Goal: Task Accomplishment & Management: Complete application form

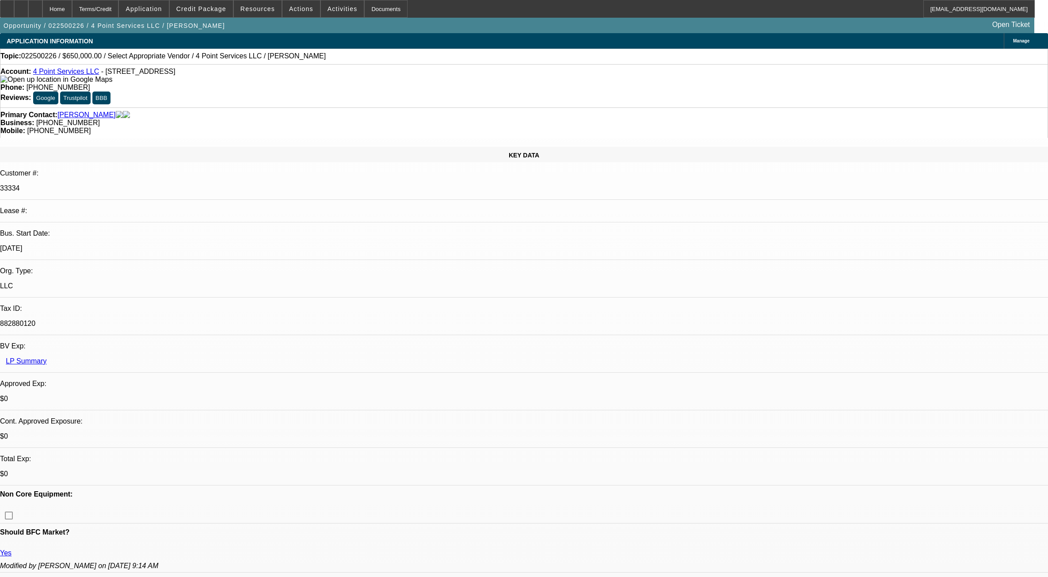
select select "0"
select select "2"
select select "0.1"
select select "4"
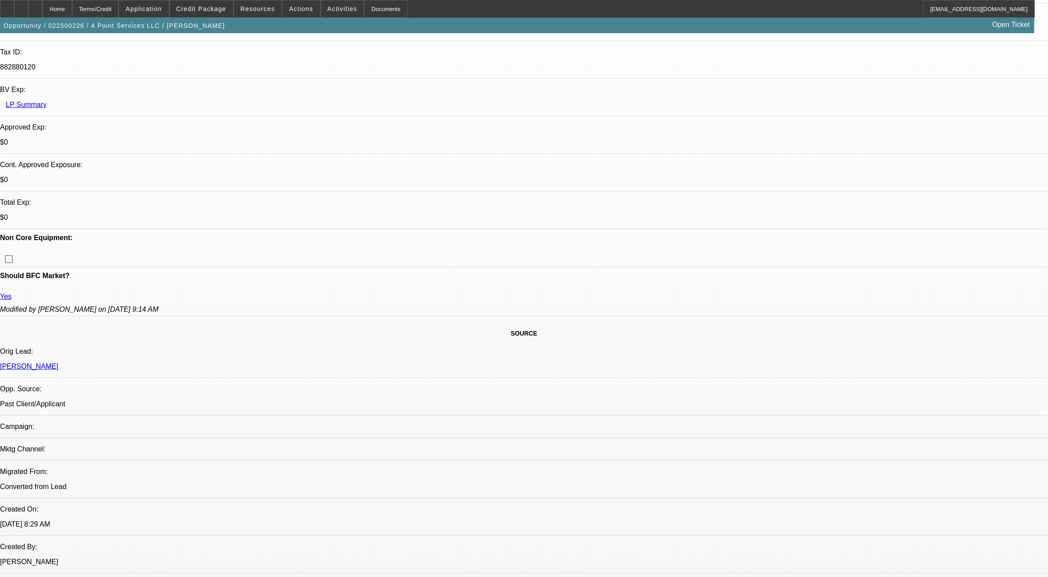
scroll to position [221, 0]
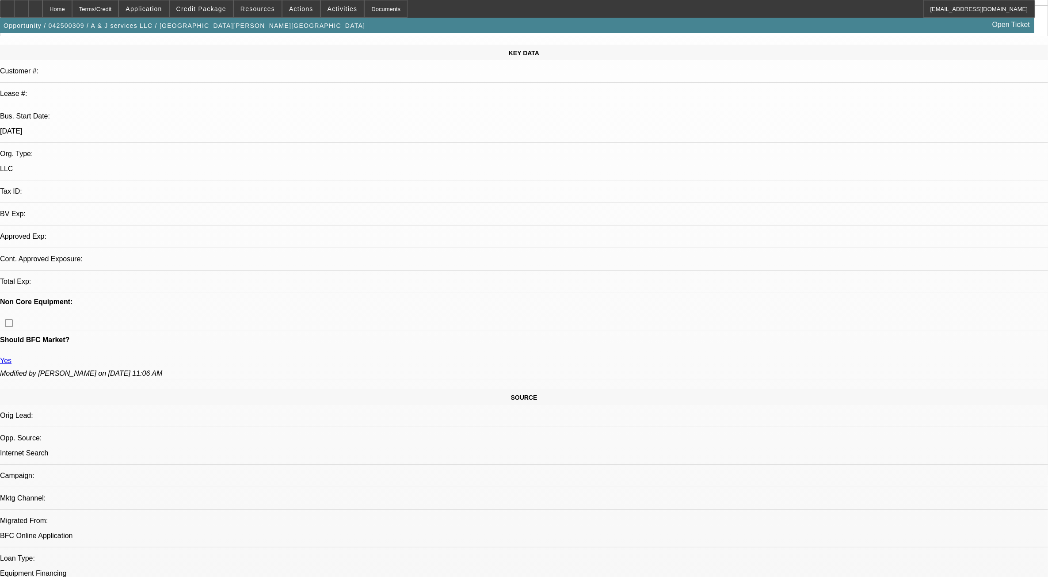
select select "0"
select select "2"
select select "0.1"
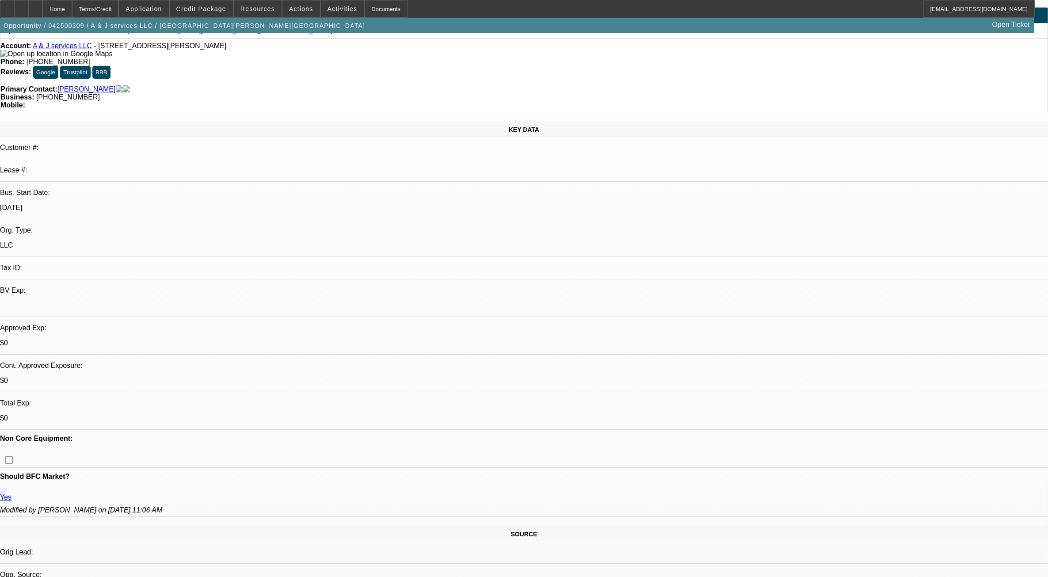
select select "1"
select select "2"
select select "4"
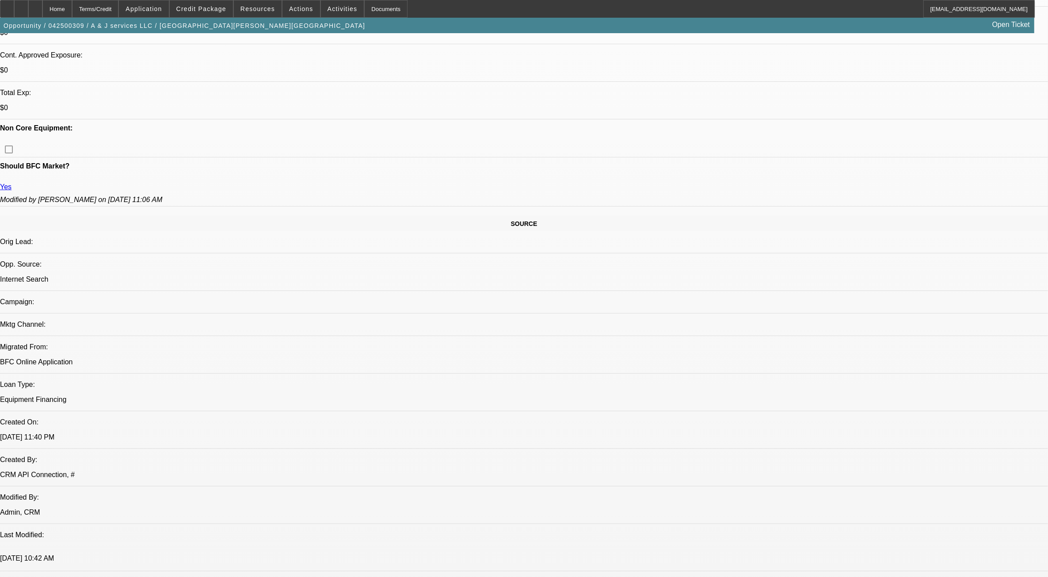
scroll to position [331, 0]
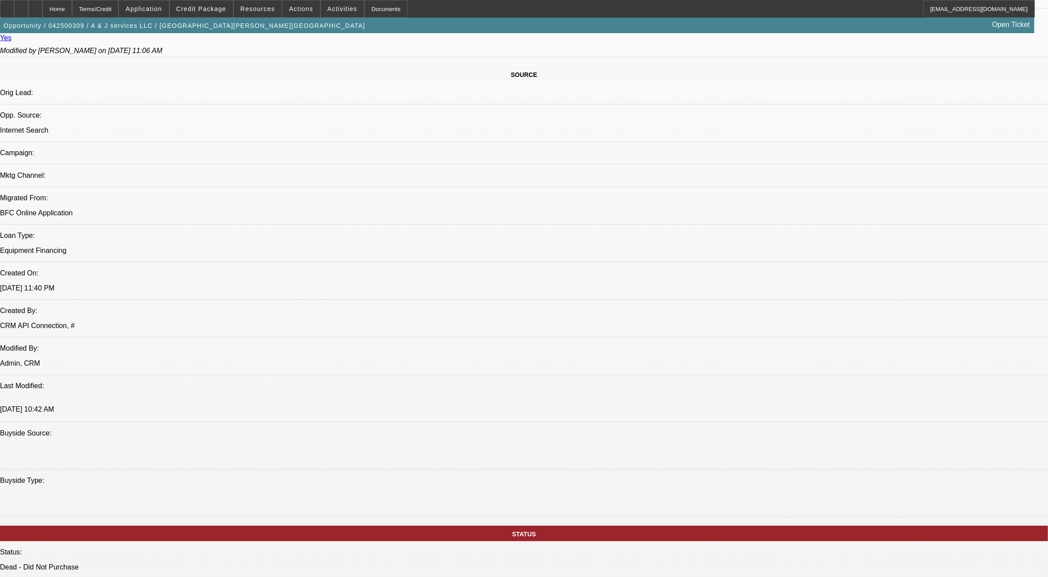
scroll to position [497, 0]
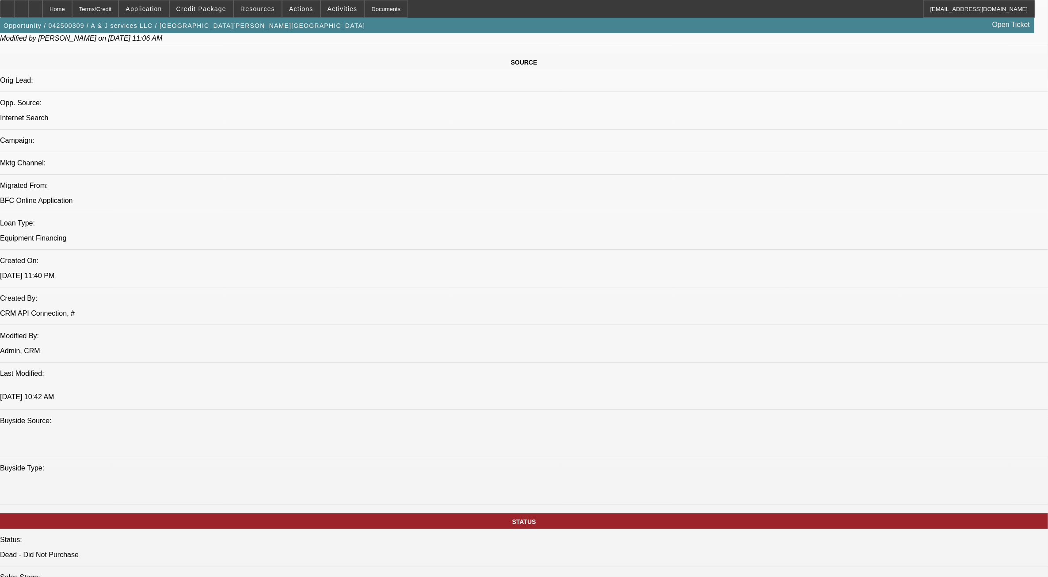
drag, startPoint x: 649, startPoint y: 216, endPoint x: 659, endPoint y: 216, distance: 10.2
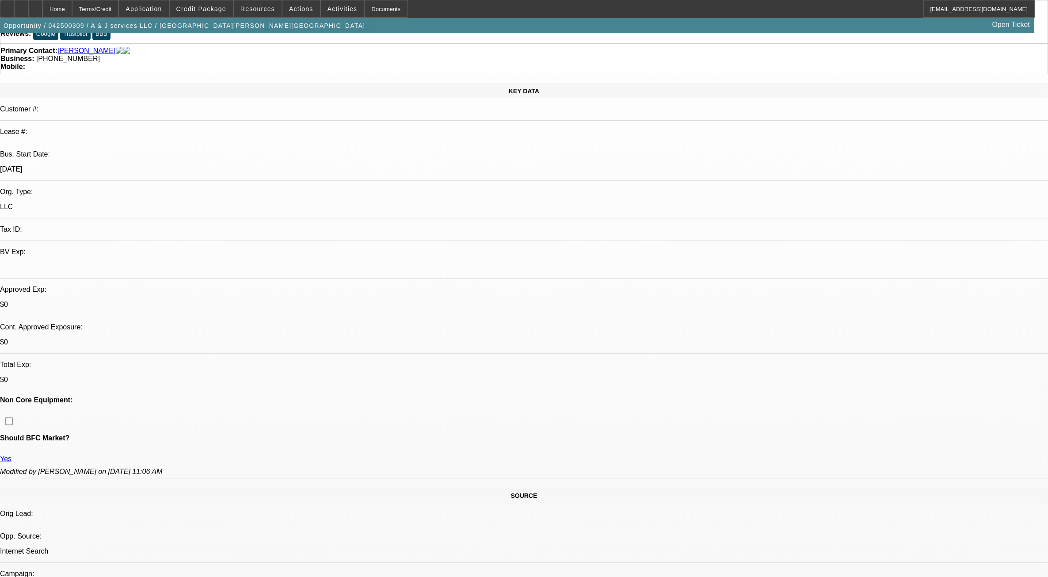
scroll to position [276, 0]
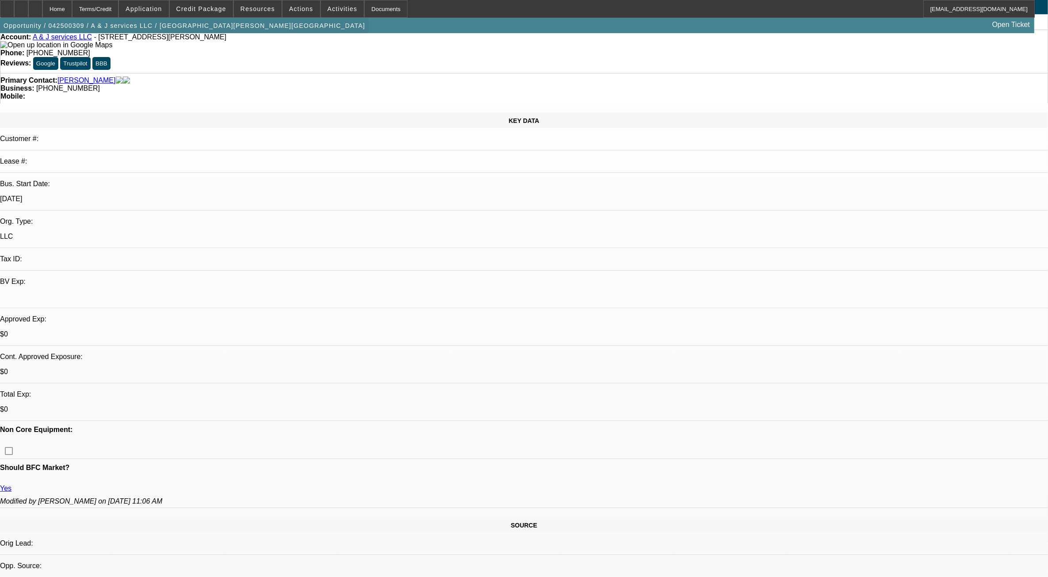
scroll to position [0, 0]
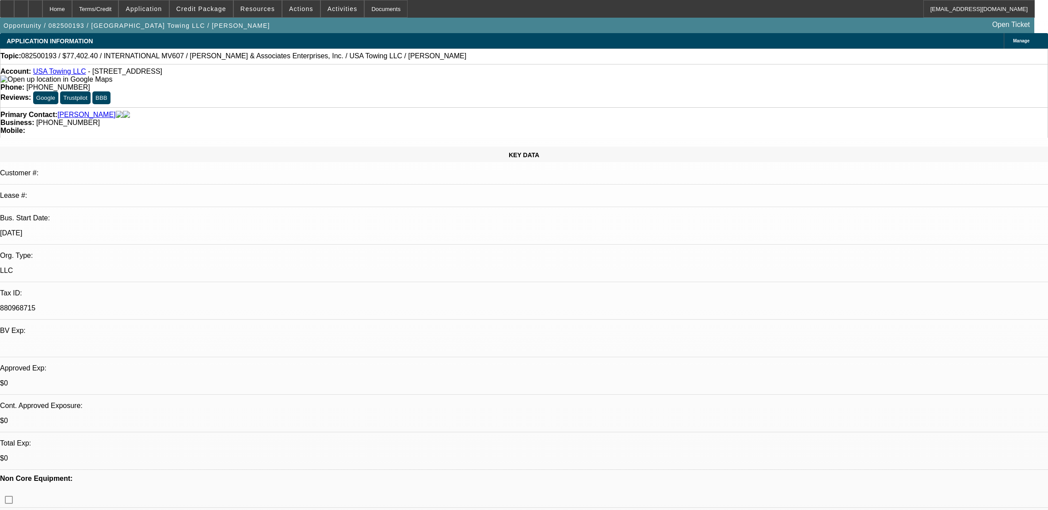
select select "0"
select select "2"
select select "0"
select select "6"
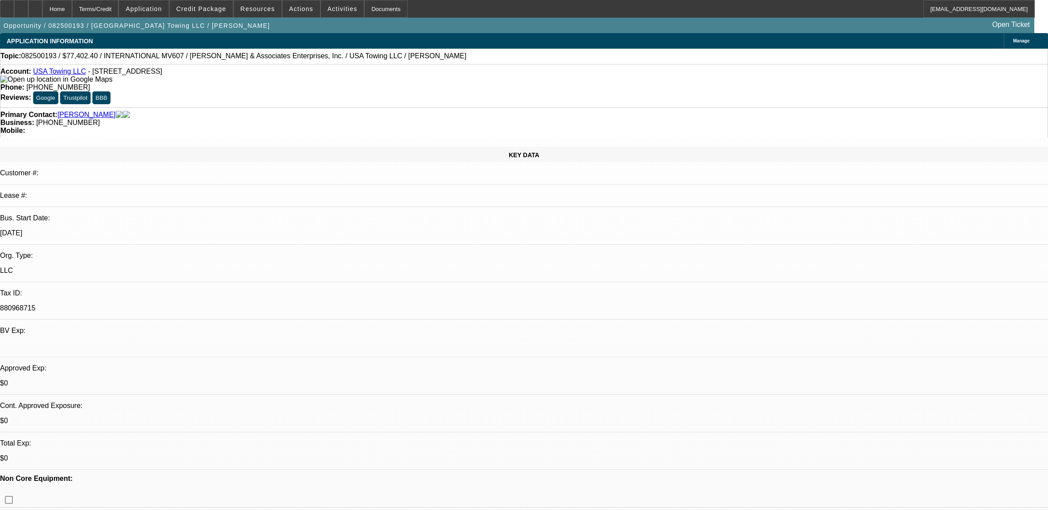
select select "0.1"
select select "0"
select select "2"
select select "0"
select select "6"
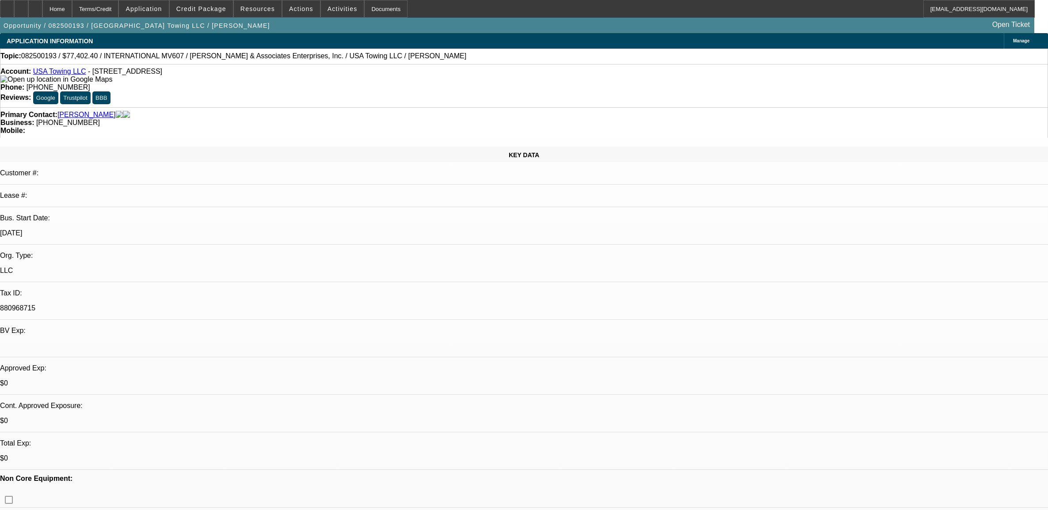
select select "0.1"
select select "0"
select select "2"
select select "0"
select select "6"
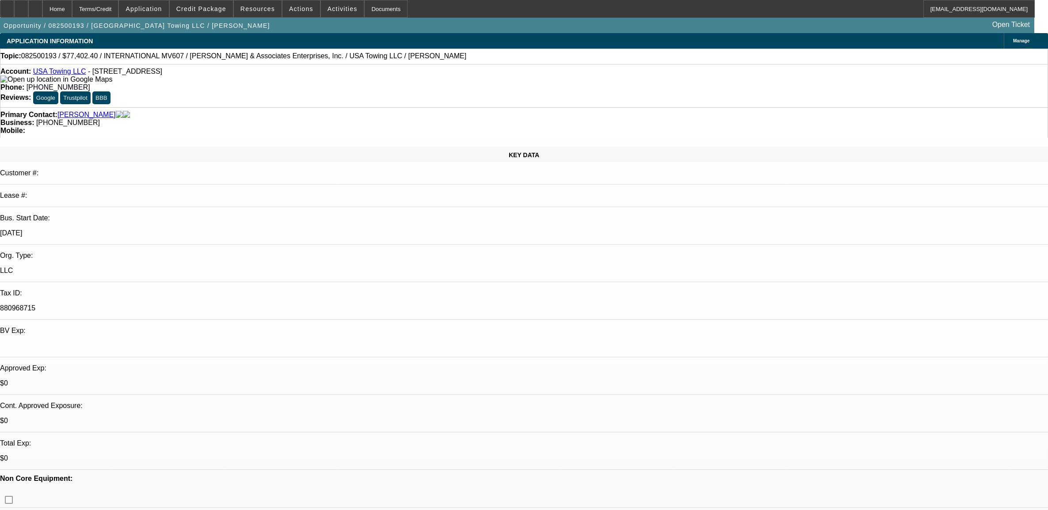
select select "0.1"
select select "2"
select select "0"
select select "6"
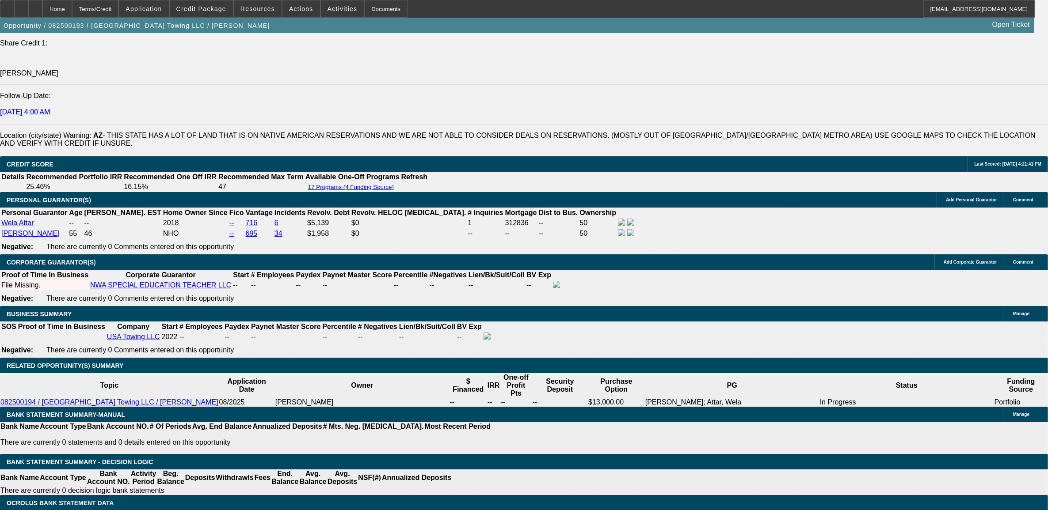
scroll to position [47, 0]
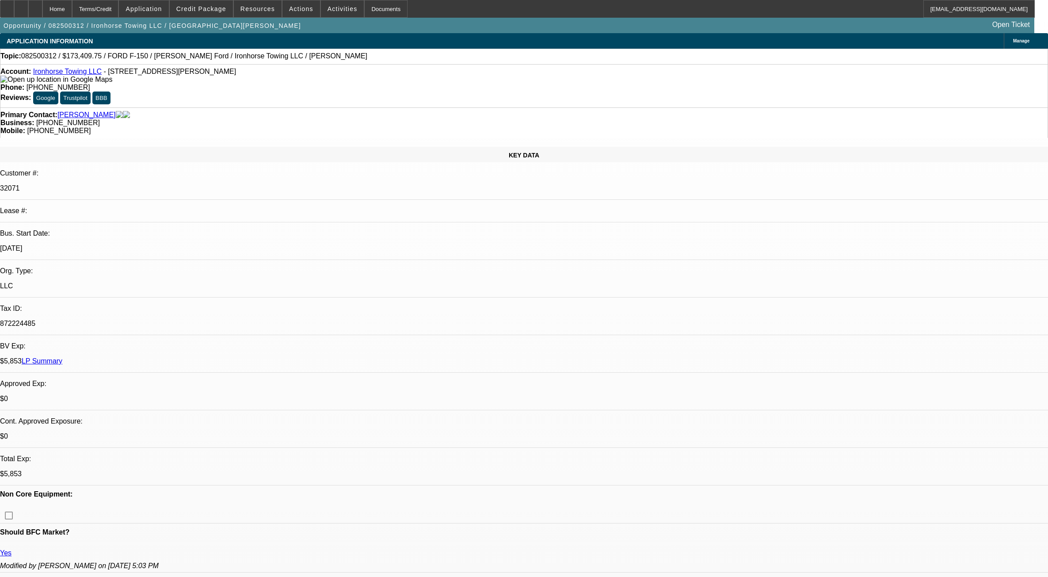
select select "0"
select select "3"
select select "0.1"
select select "4"
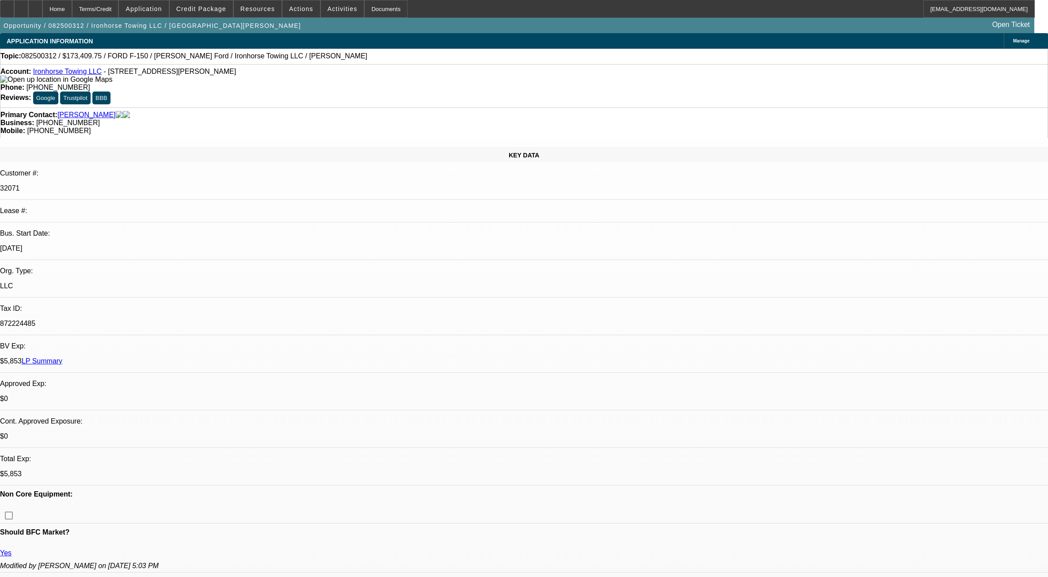
select select "0"
select select "3"
select select "0.1"
select select "4"
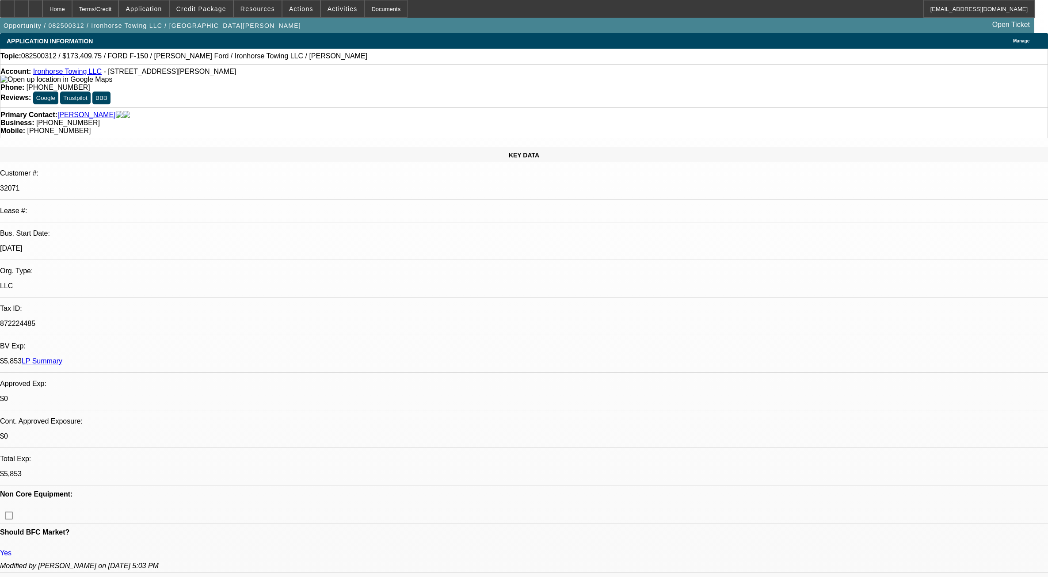
select select "0"
select select "3"
select select "0.1"
select select "4"
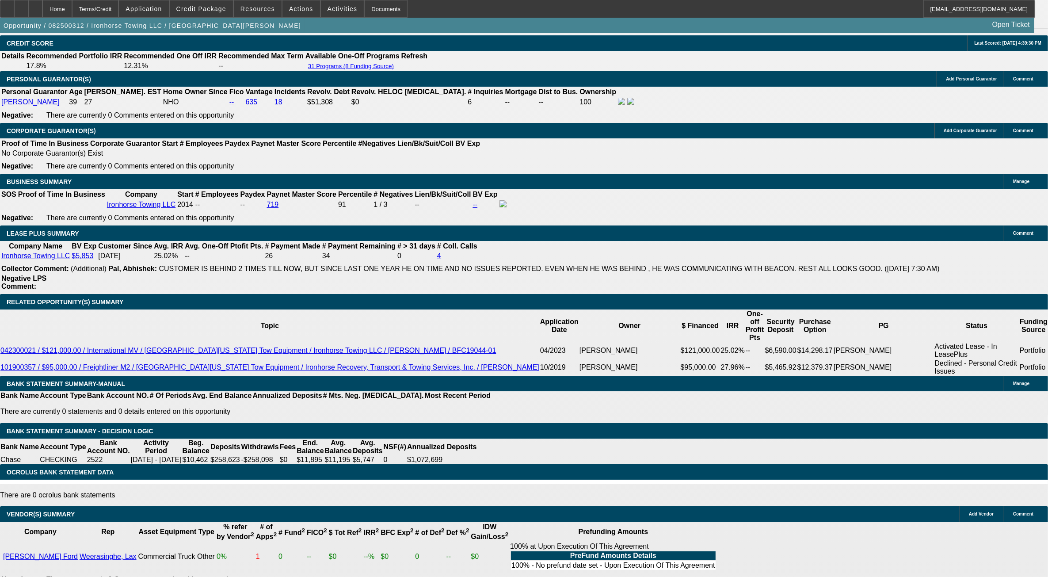
scroll to position [1246, 0]
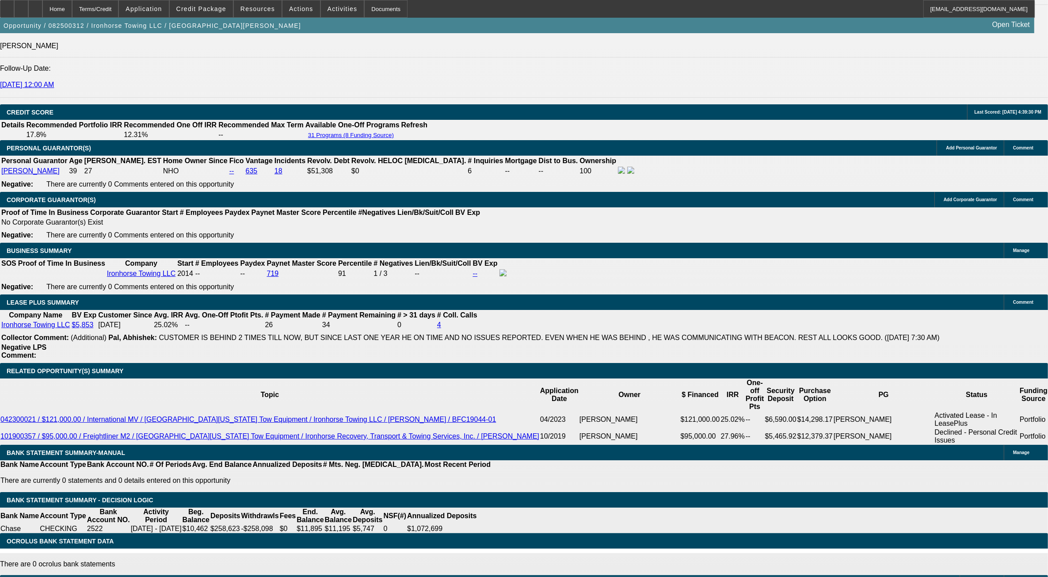
drag, startPoint x: 143, startPoint y: 91, endPoint x: 148, endPoint y: 91, distance: 5.7
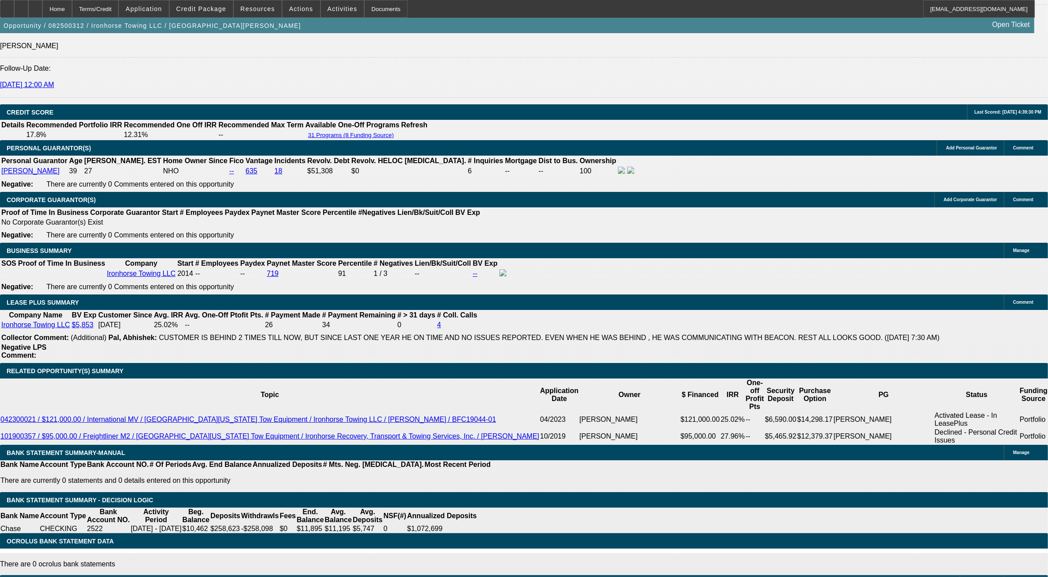
drag, startPoint x: 204, startPoint y: 104, endPoint x: 232, endPoint y: 103, distance: 28.3
drag, startPoint x: 232, startPoint y: 103, endPoint x: 209, endPoint y: 102, distance: 23.4
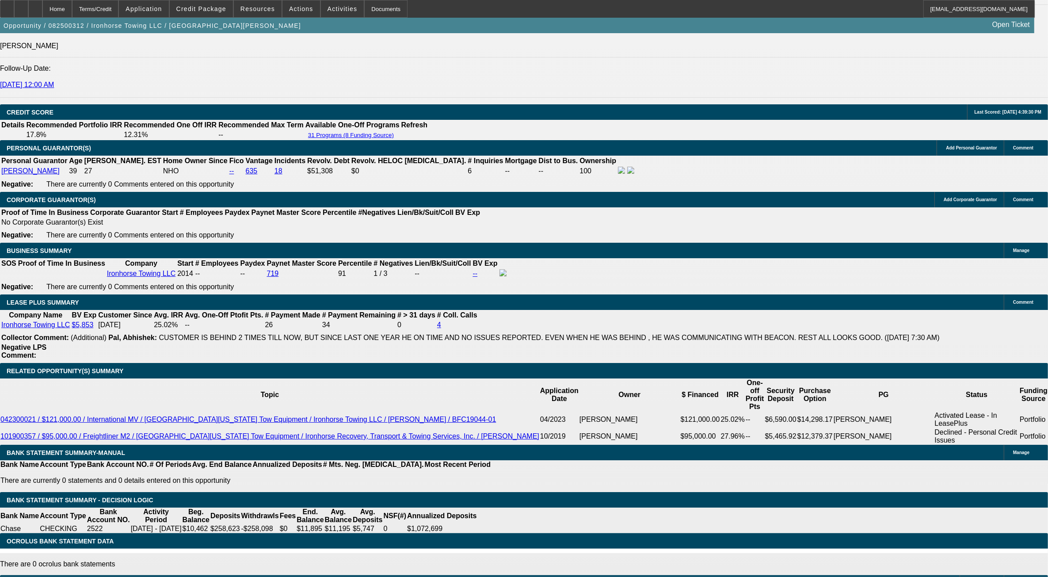
drag, startPoint x: 210, startPoint y: 99, endPoint x: 248, endPoint y: 150, distance: 64.2
drag, startPoint x: 248, startPoint y: 150, endPoint x: 467, endPoint y: 135, distance: 218.8
drag, startPoint x: 213, startPoint y: 102, endPoint x: 241, endPoint y: 165, distance: 69.2
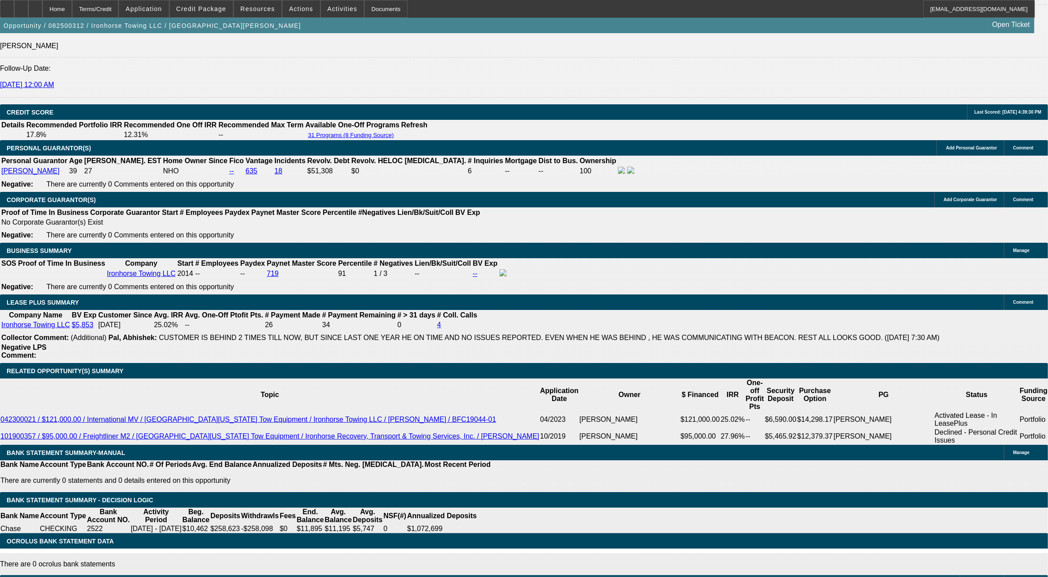
drag, startPoint x: 241, startPoint y: 165, endPoint x: 232, endPoint y: 156, distance: 12.8
drag, startPoint x: 212, startPoint y: 96, endPoint x: 241, endPoint y: 162, distance: 72.2
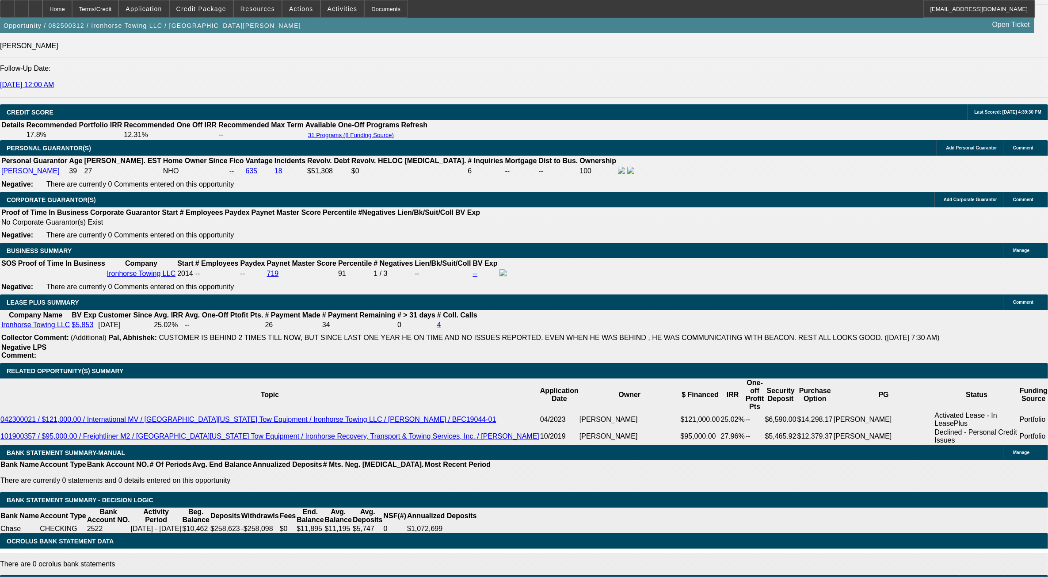
drag, startPoint x: 213, startPoint y: 102, endPoint x: 268, endPoint y: 168, distance: 85.6
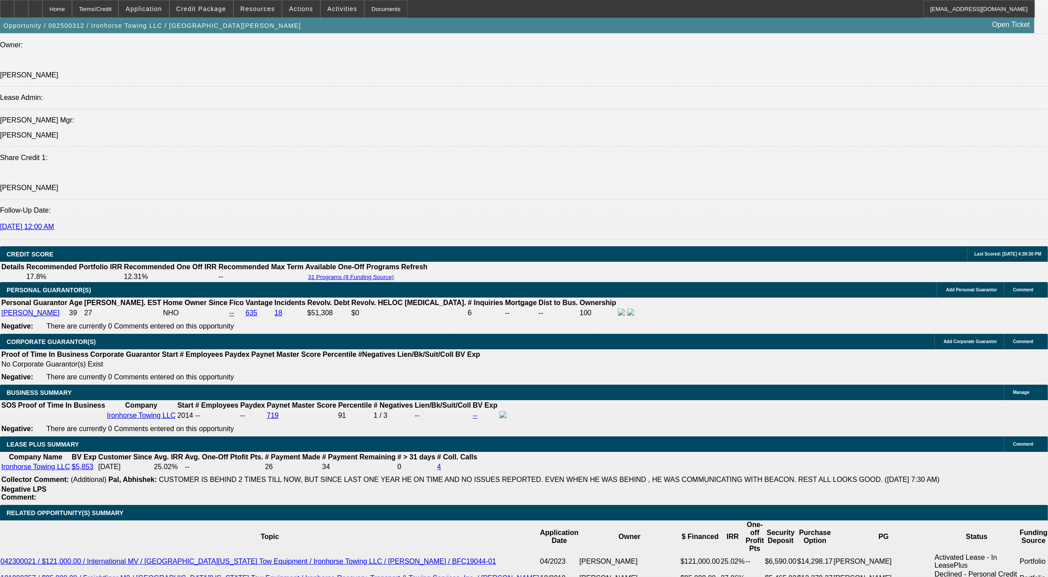
drag, startPoint x: 213, startPoint y: 241, endPoint x: 246, endPoint y: 306, distance: 72.9
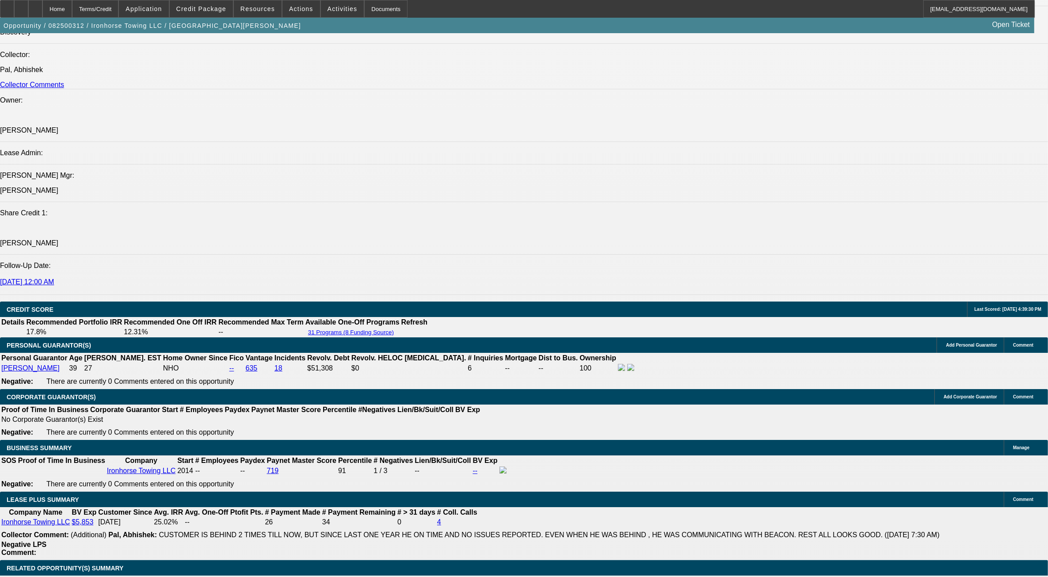
scroll to position [1160, 0]
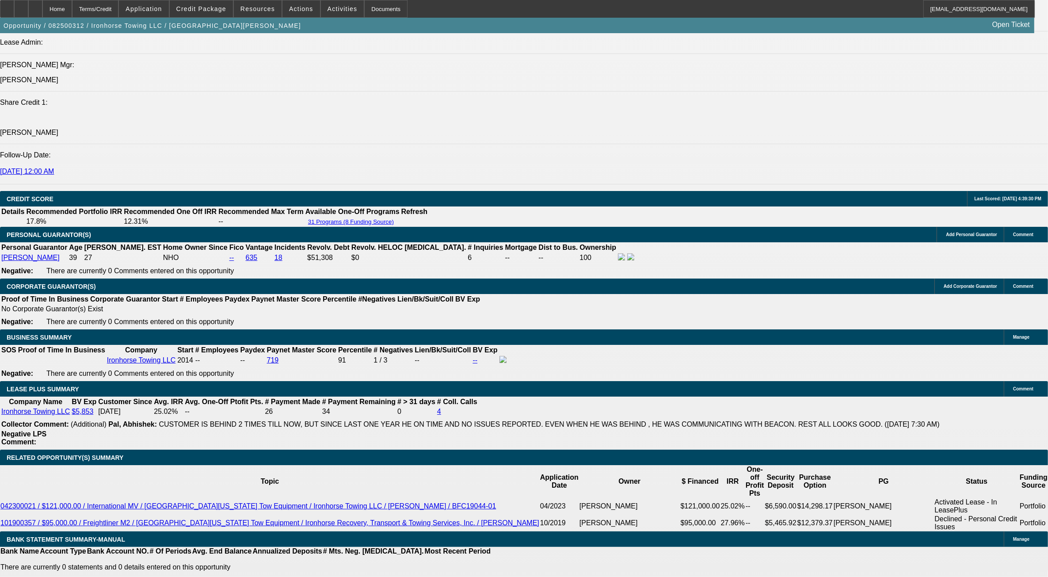
drag, startPoint x: 210, startPoint y: 193, endPoint x: 239, endPoint y: 194, distance: 28.7
drag, startPoint x: 239, startPoint y: 194, endPoint x: 661, endPoint y: 192, distance: 421.9
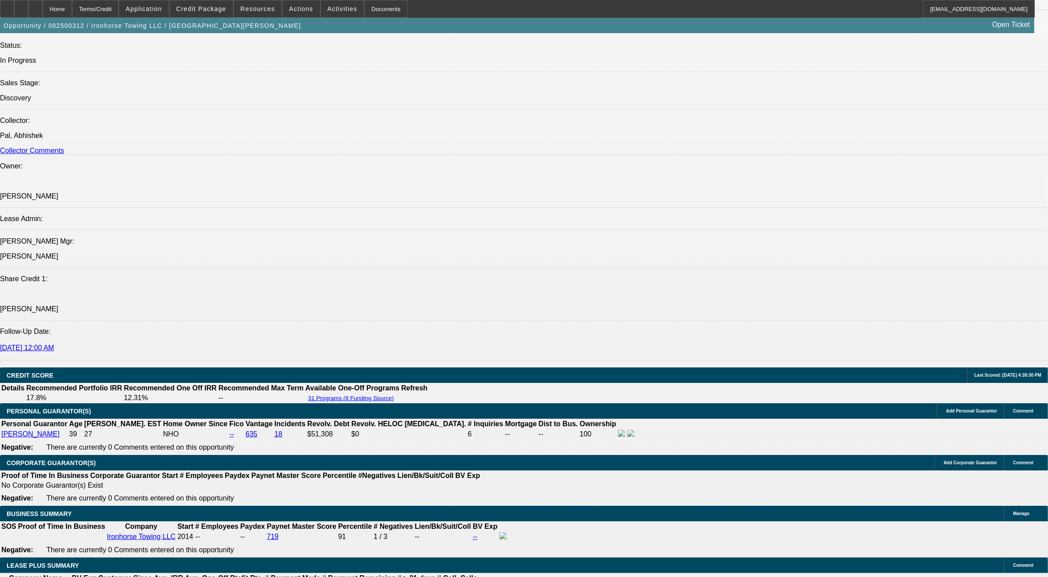
scroll to position [1191, 0]
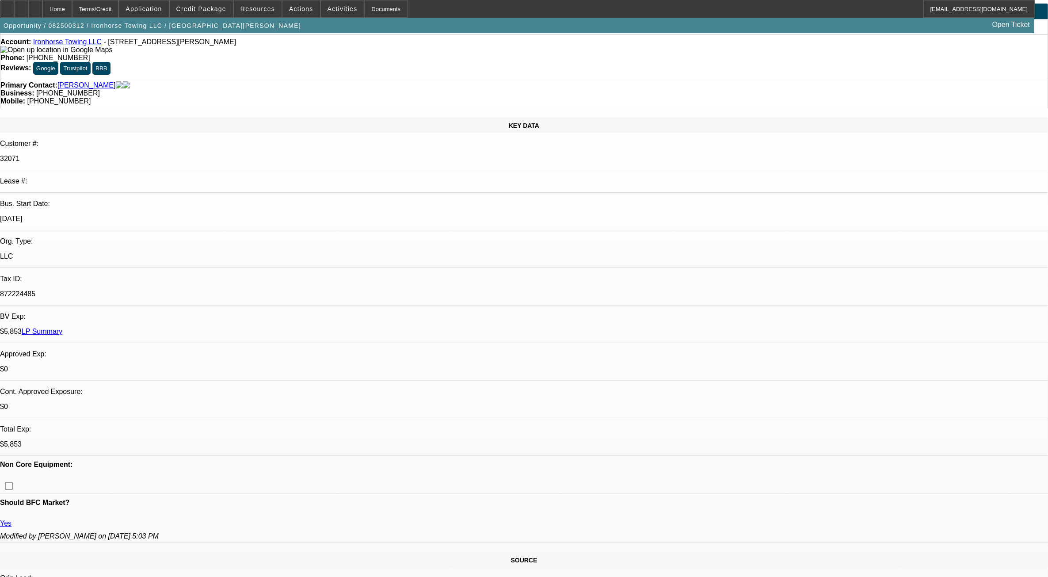
scroll to position [0, 0]
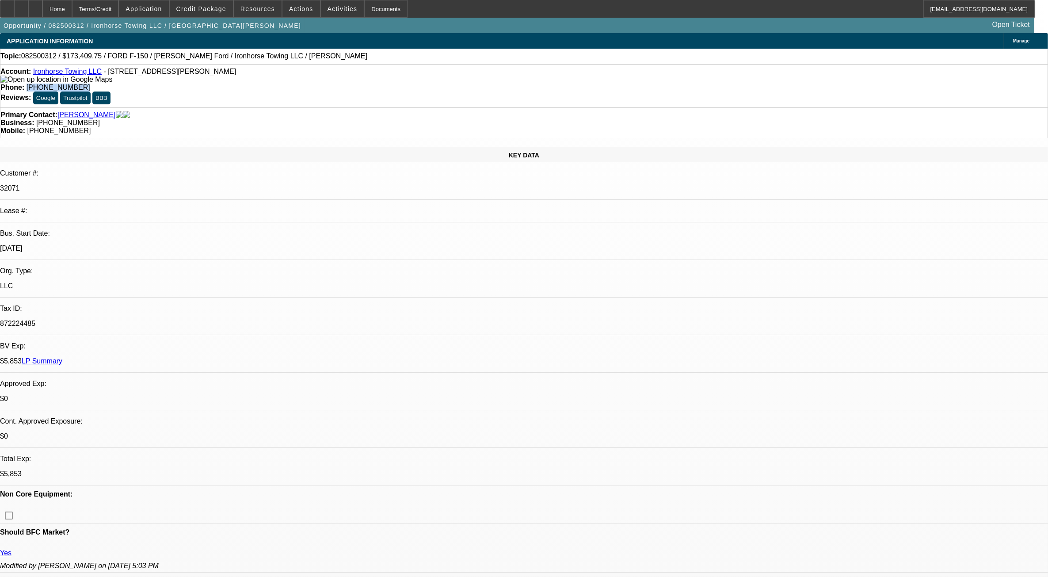
drag, startPoint x: 420, startPoint y: 78, endPoint x: 378, endPoint y: 78, distance: 42.4
click at [378, 78] on div "Account: Ironhorse Towing LLC - 7488 Knott Ave, Buena Park, CA 90620 Phone: (71…" at bounding box center [524, 85] width 1048 height 43
drag, startPoint x: 378, startPoint y: 78, endPoint x: 449, endPoint y: 118, distance: 81.9
drag, startPoint x: 425, startPoint y: 72, endPoint x: 377, endPoint y: 72, distance: 48.2
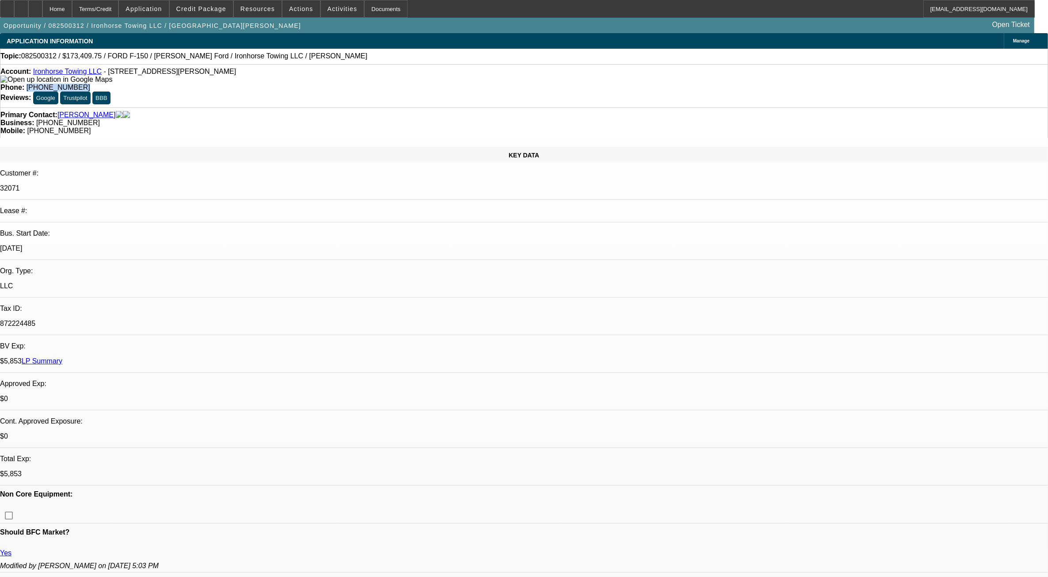
click at [377, 84] on div "Phone: (714) 863-3827" at bounding box center [523, 88] width 1047 height 8
copy span "(714) 863-3827"
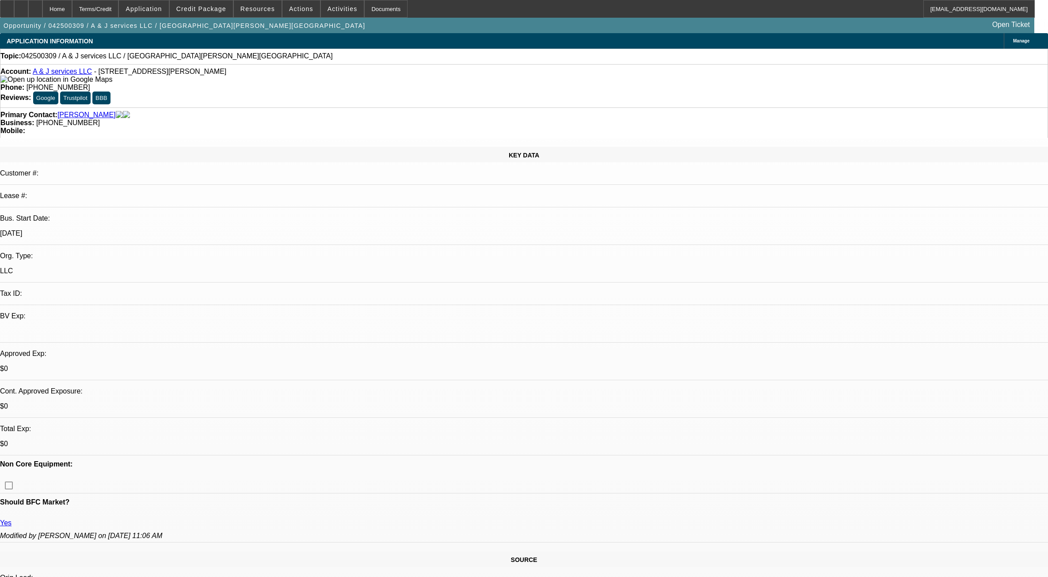
select select "0"
select select "2"
select select "0.1"
select select "4"
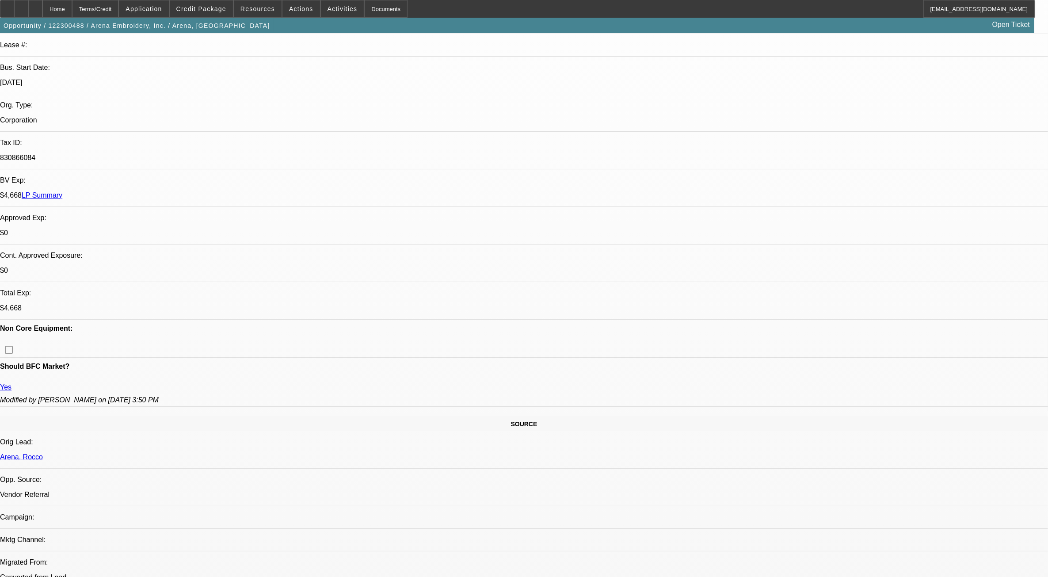
select select "0"
select select "2"
select select "0.1"
select select "0"
select select "2"
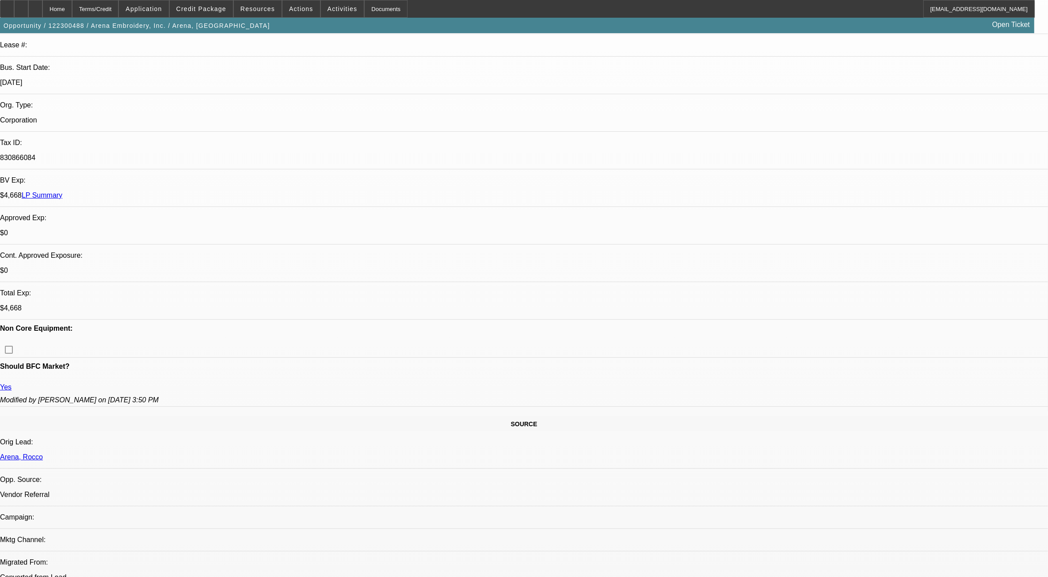
select select "0.1"
select select "0"
select select "2"
select select "0.1"
select select "0"
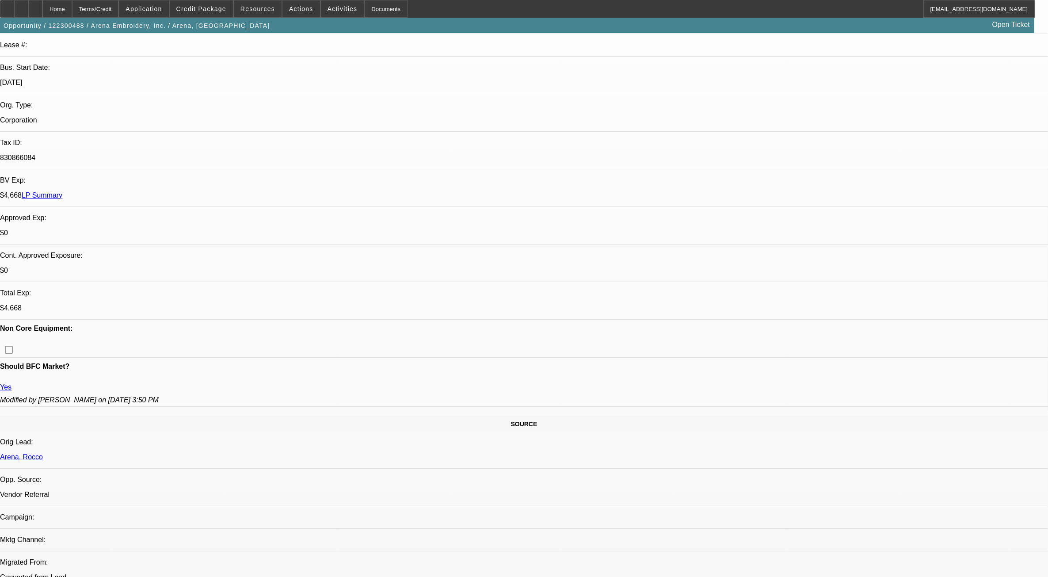
select select "2"
select select "0.1"
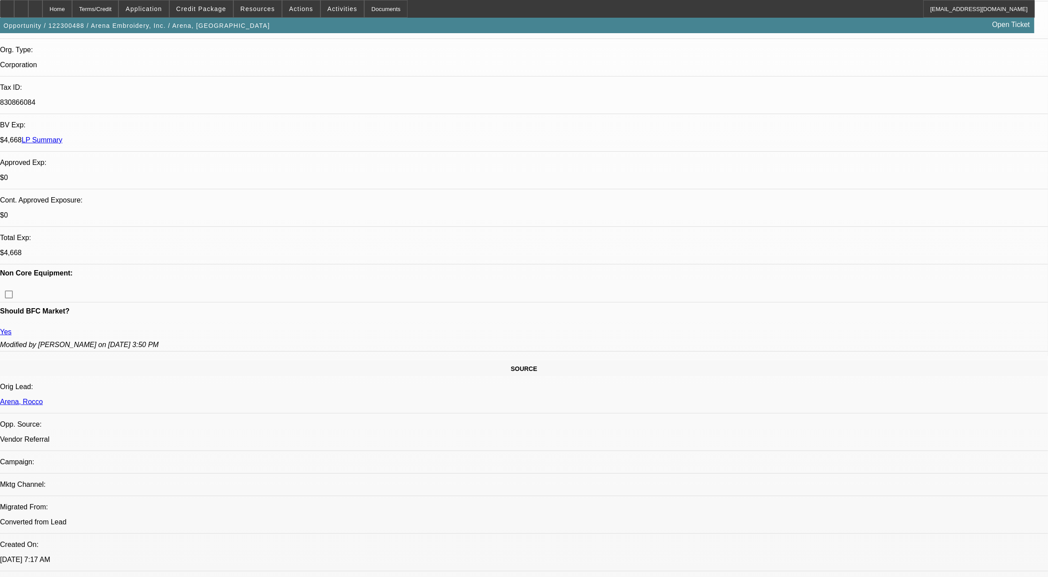
select select "1"
select select "2"
select select "4"
select select "1"
select select "2"
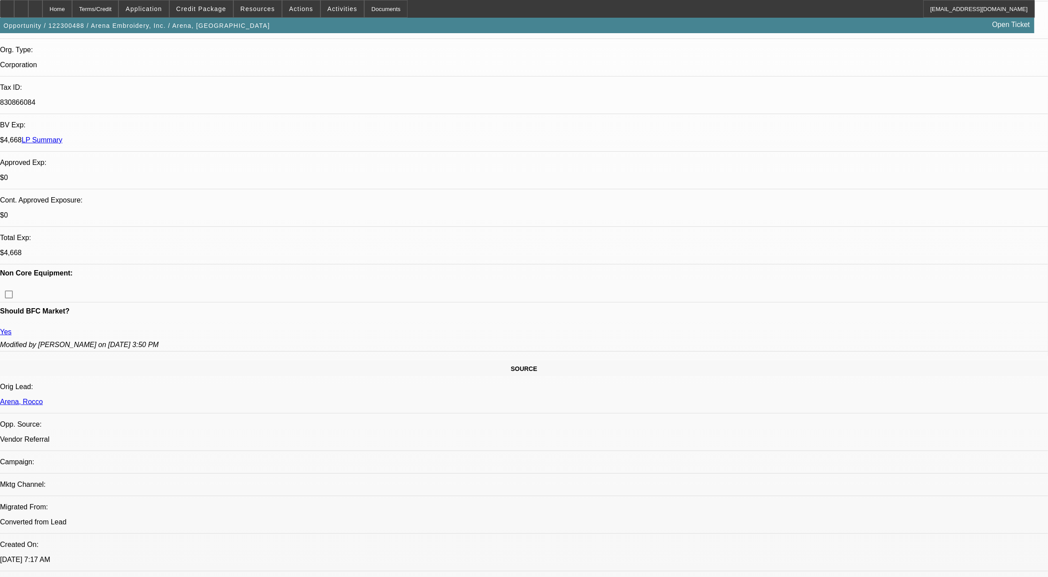
select select "4"
select select "1"
select select "2"
select select "4"
select select "1"
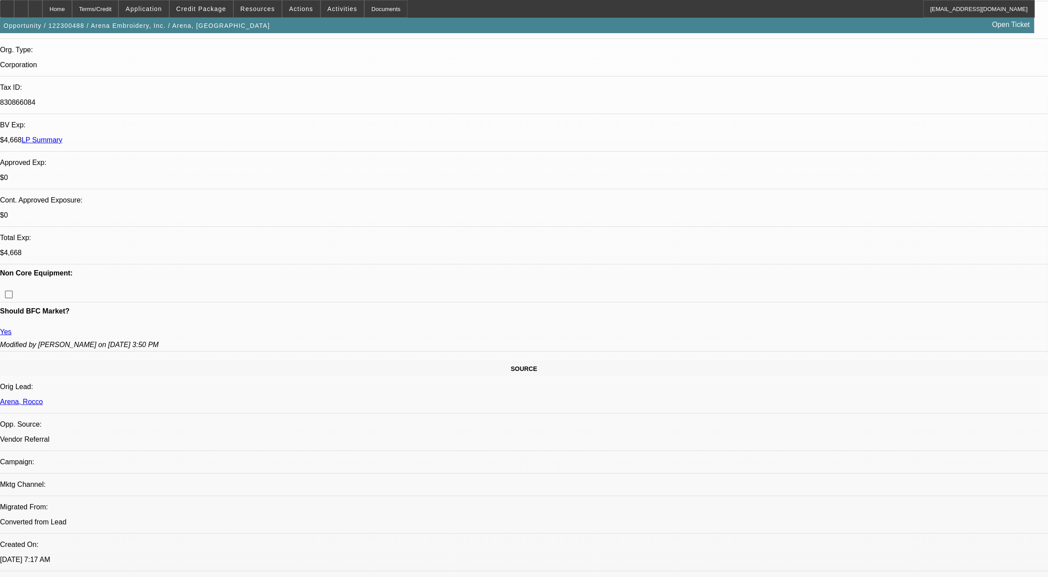
select select "2"
select select "4"
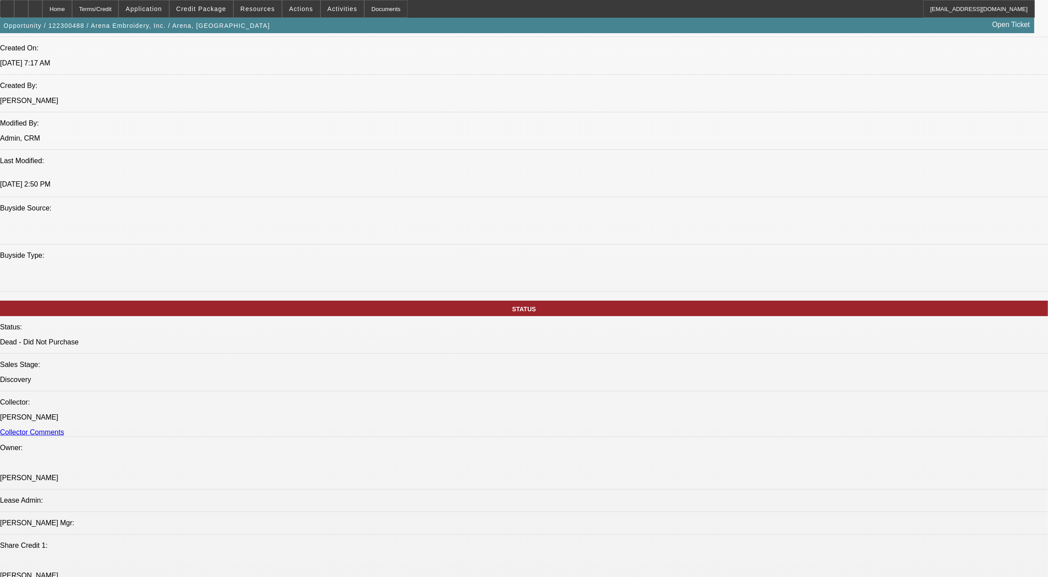
scroll to position [718, 0]
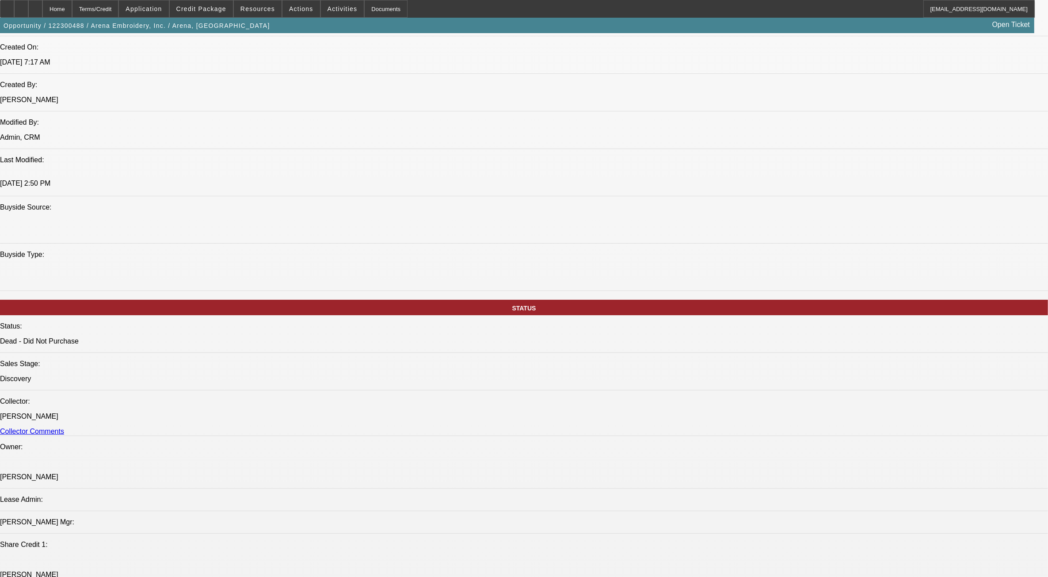
drag, startPoint x: 320, startPoint y: 264, endPoint x: 374, endPoint y: 285, distance: 58.1
drag, startPoint x: 374, startPoint y: 285, endPoint x: 407, endPoint y: 327, distance: 53.5
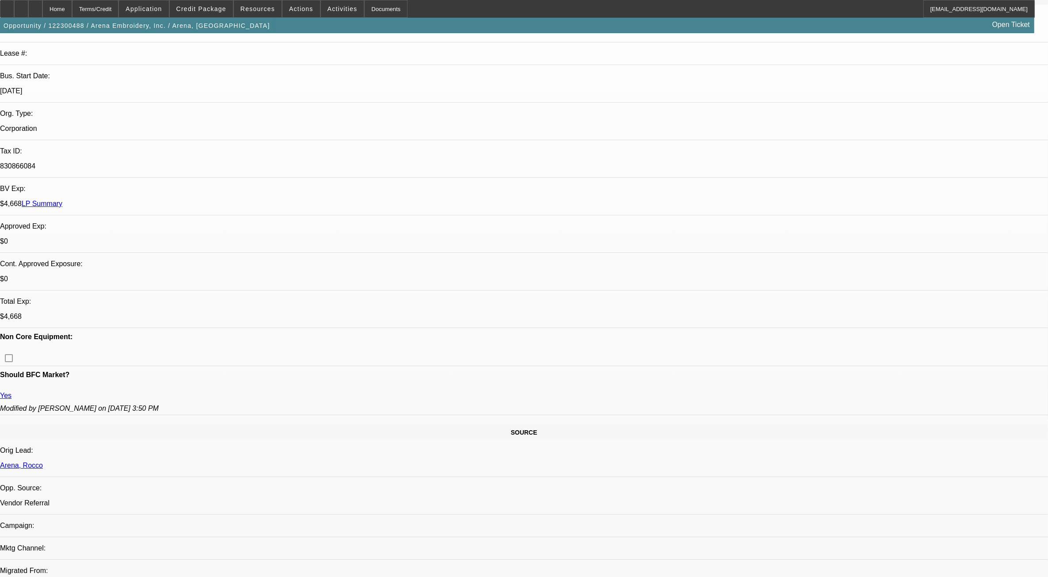
scroll to position [0, 0]
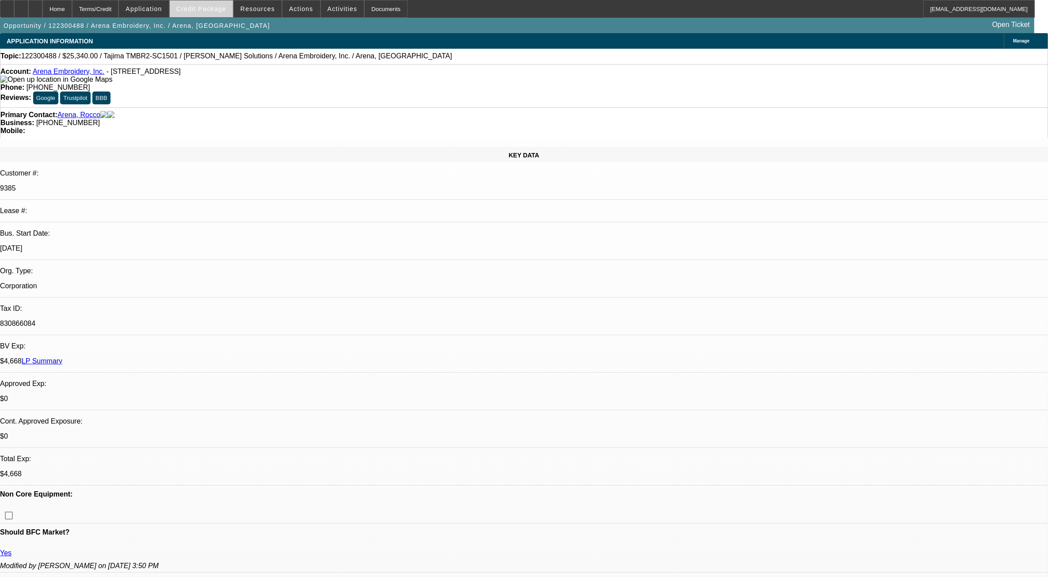
click at [211, 1] on span at bounding box center [201, 8] width 63 height 21
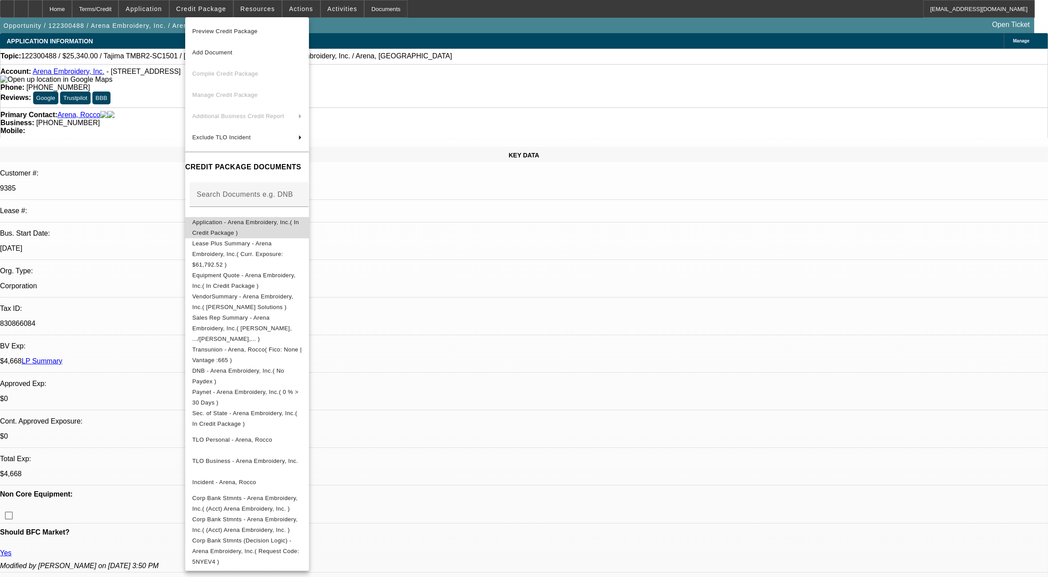
click at [309, 230] on button "Application - Arena Embroidery, Inc.( In Credit Package )" at bounding box center [247, 226] width 124 height 21
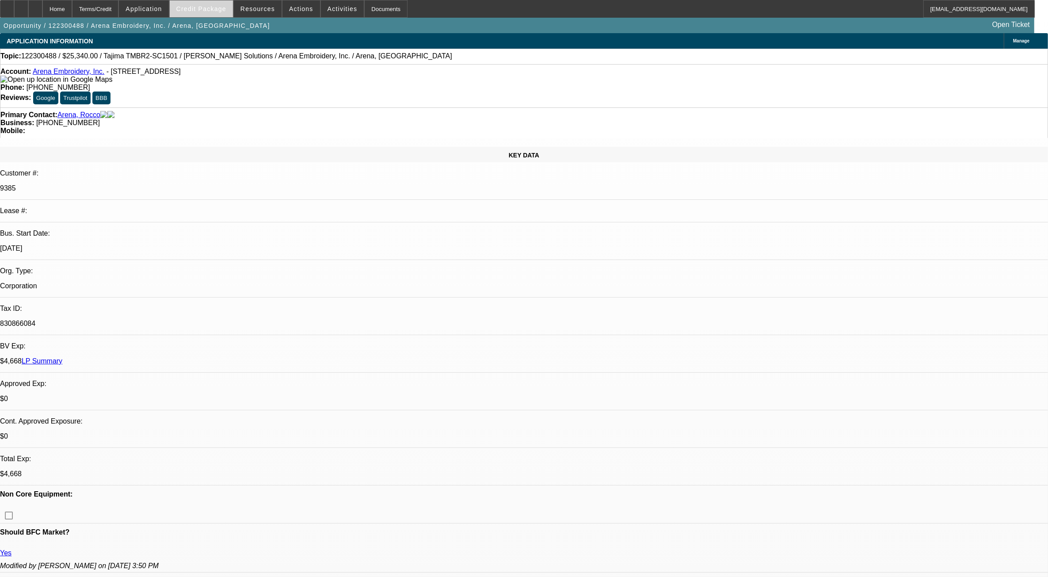
click at [217, 10] on span "Credit Package" at bounding box center [201, 8] width 50 height 7
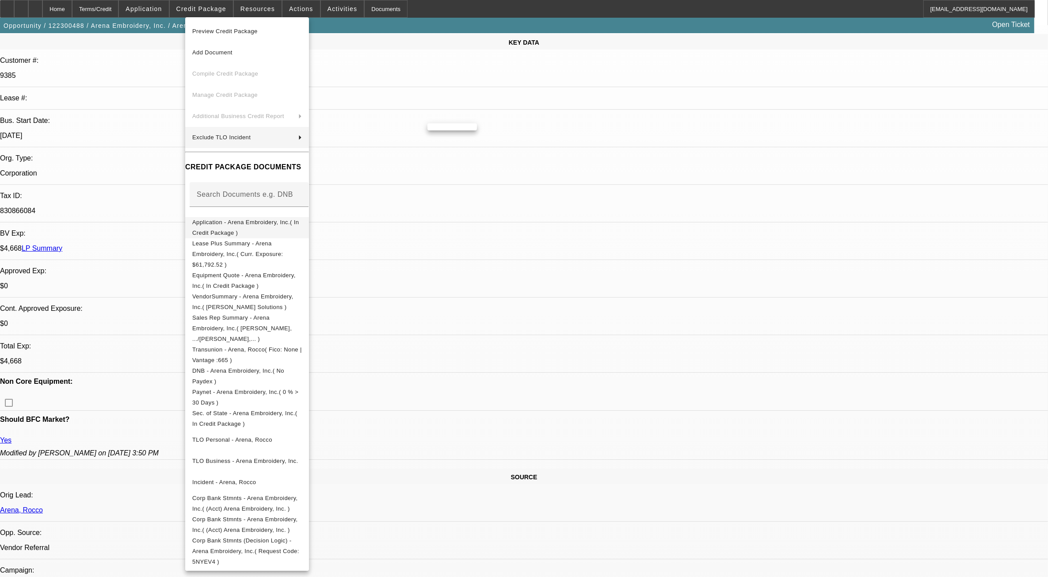
scroll to position [166, 0]
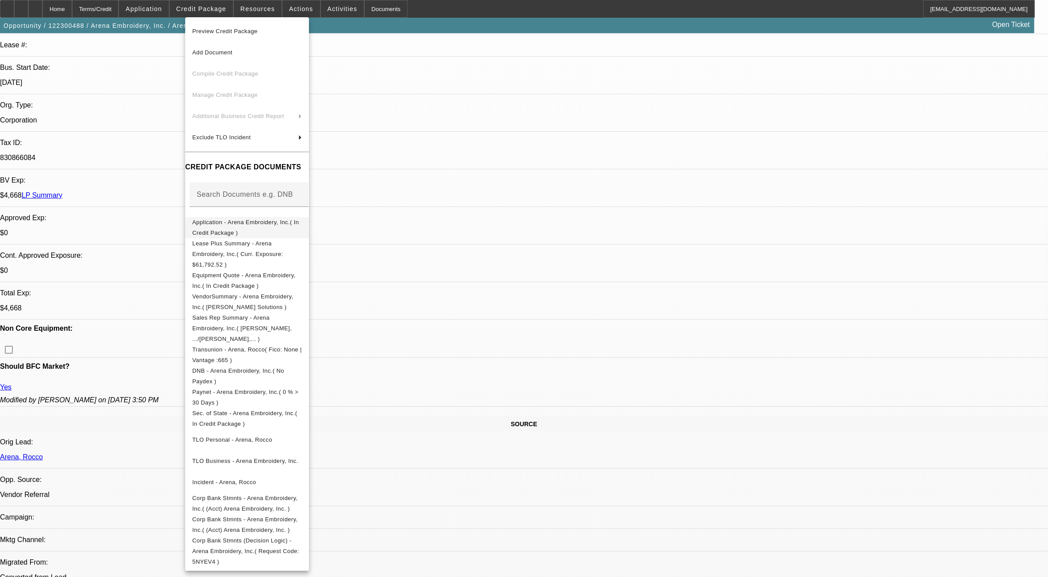
click at [299, 224] on span "Application - Arena Embroidery, Inc.( In Credit Package )" at bounding box center [245, 226] width 106 height 17
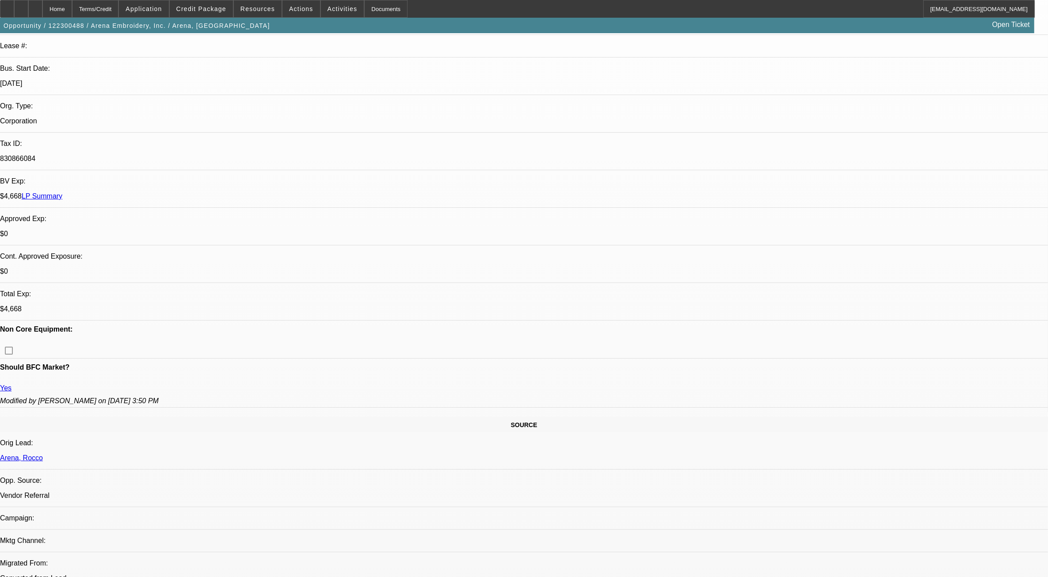
scroll to position [0, 0]
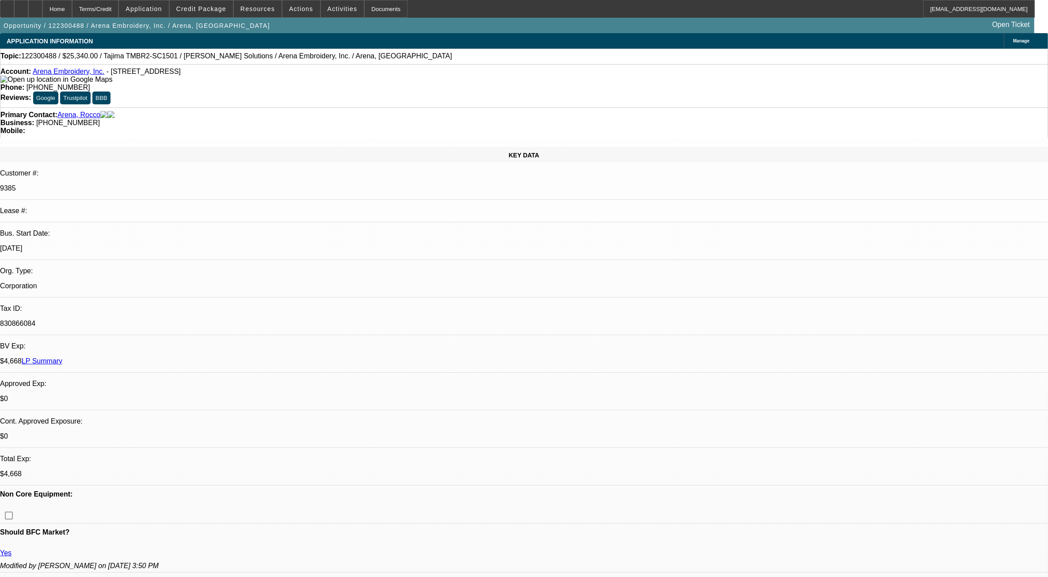
drag, startPoint x: 754, startPoint y: 107, endPoint x: 761, endPoint y: 106, distance: 6.7
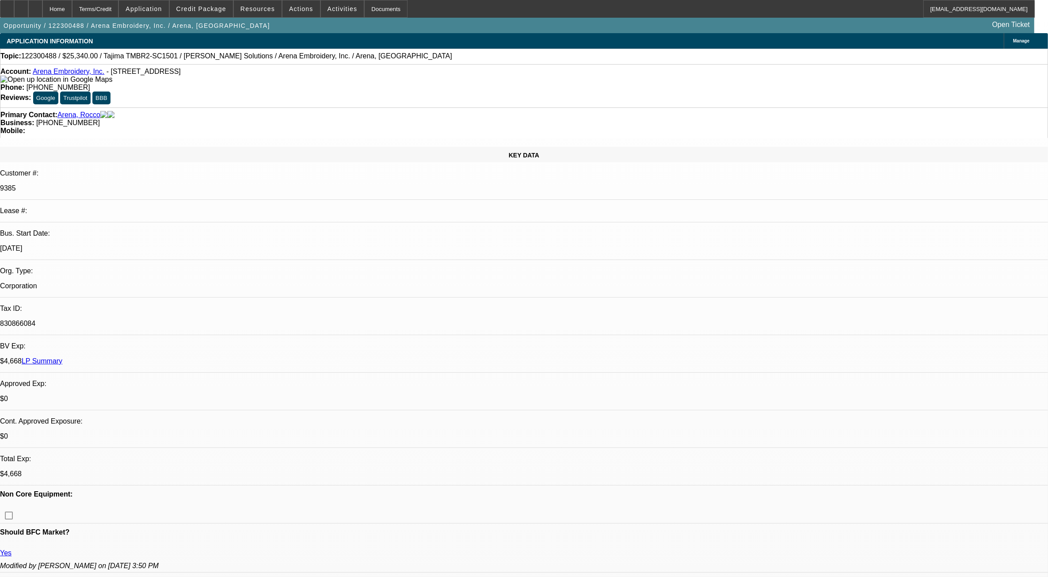
drag, startPoint x: 761, startPoint y: 106, endPoint x: 920, endPoint y: 85, distance: 160.5
drag, startPoint x: 828, startPoint y: 490, endPoint x: 814, endPoint y: 454, distance: 37.7
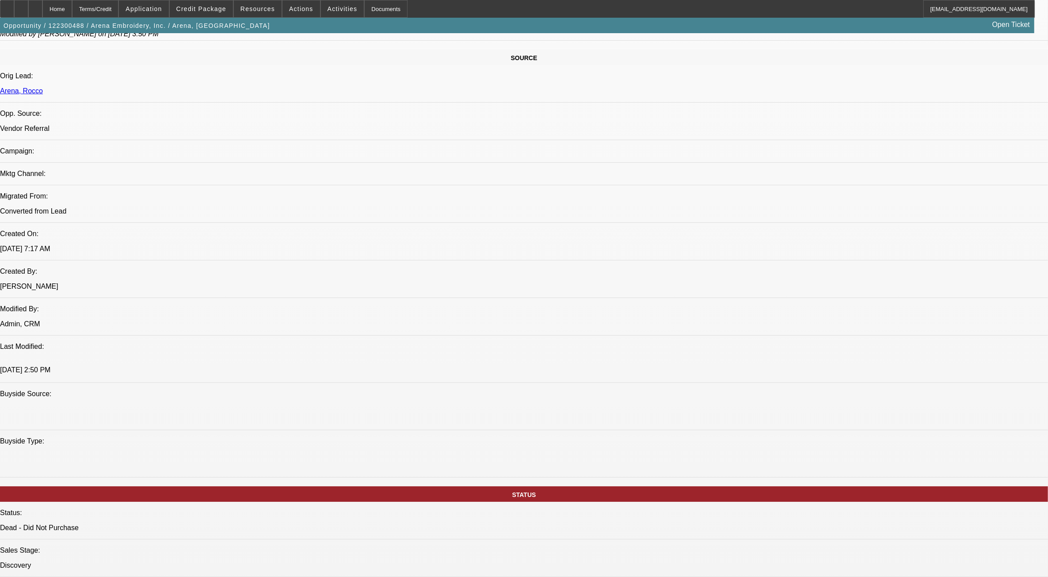
scroll to position [552, 0]
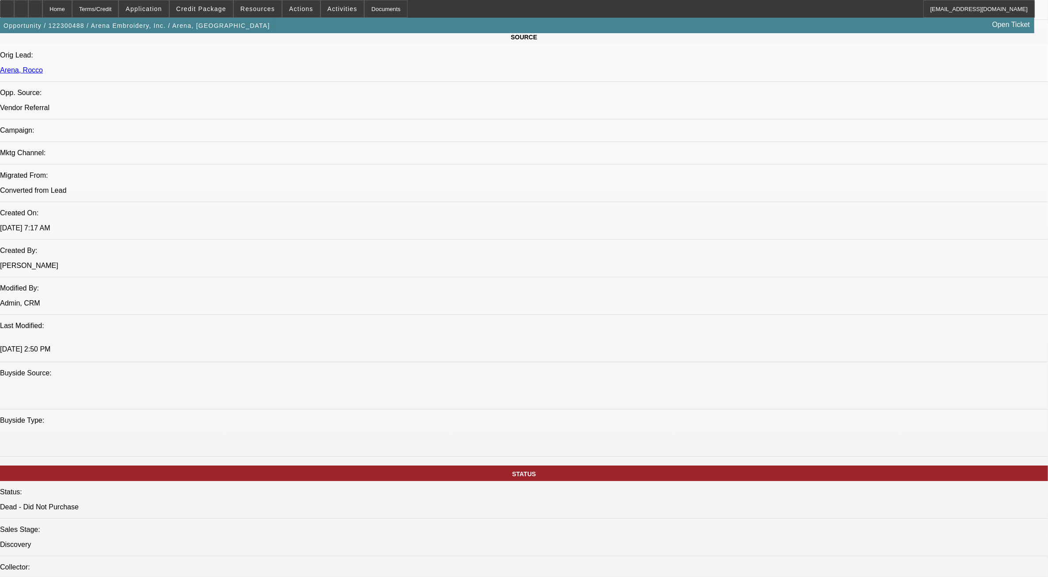
drag, startPoint x: 794, startPoint y: 491, endPoint x: 800, endPoint y: 496, distance: 7.6
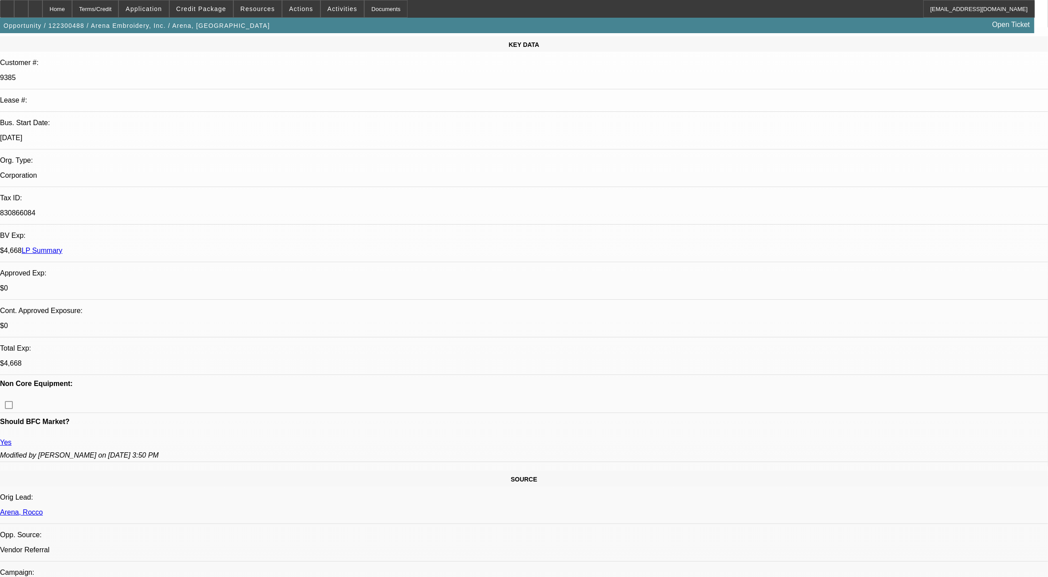
scroll to position [0, 0]
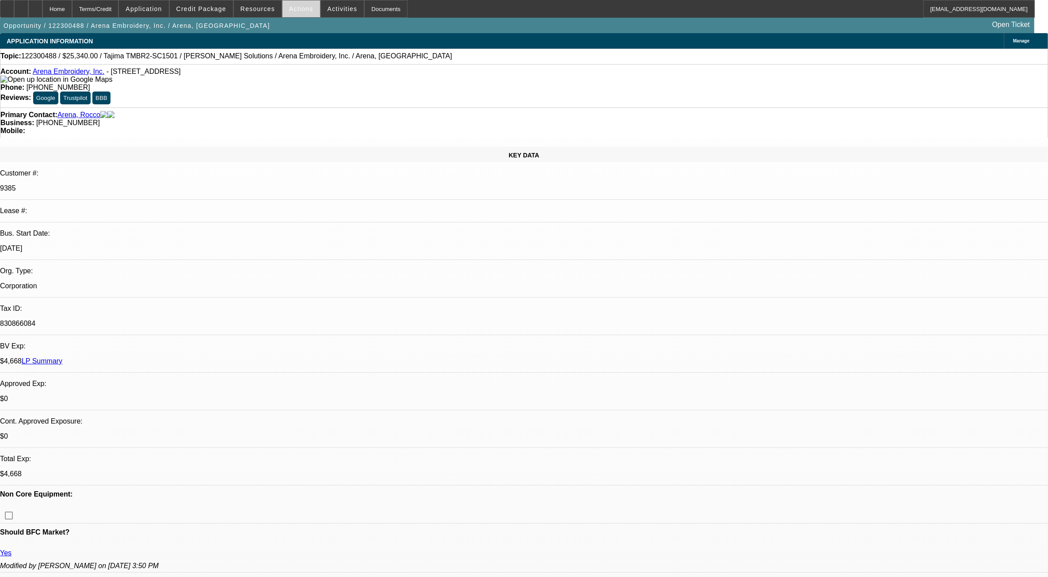
click at [289, 8] on span "Actions" at bounding box center [301, 8] width 24 height 7
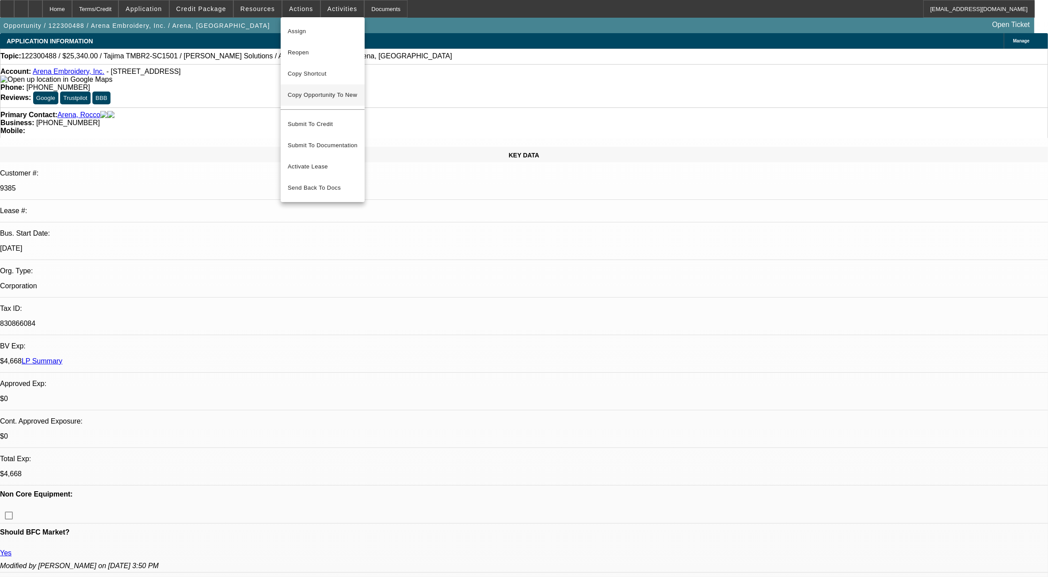
click at [332, 98] on span "Copy Opportunity To New" at bounding box center [322, 94] width 69 height 7
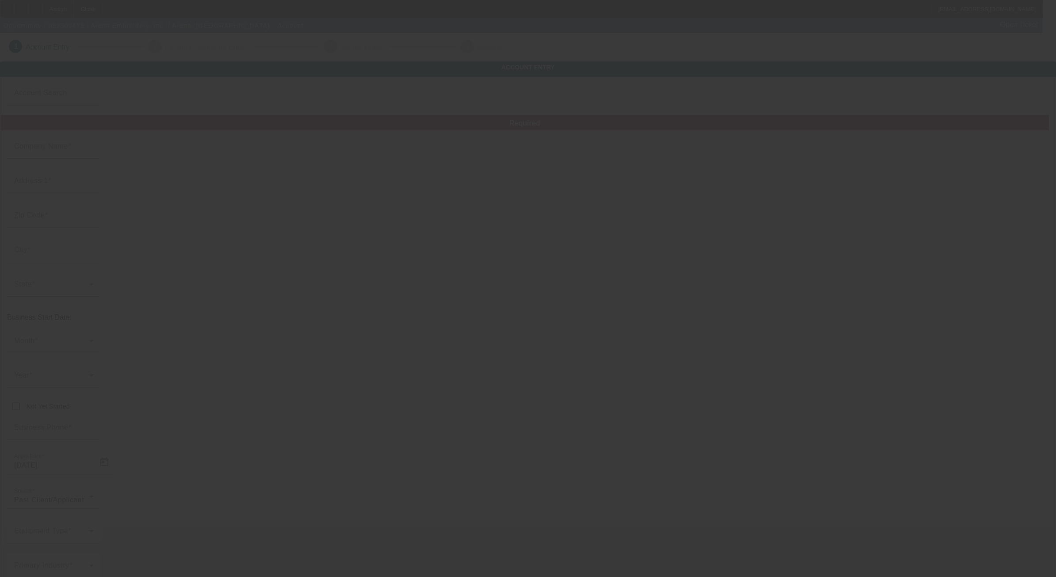
type input "Arena Embroidery, Inc."
type input "[STREET_ADDRESS]"
type input "11206"
type input "Brooklyn"
type input "[PHONE_NUMBER]"
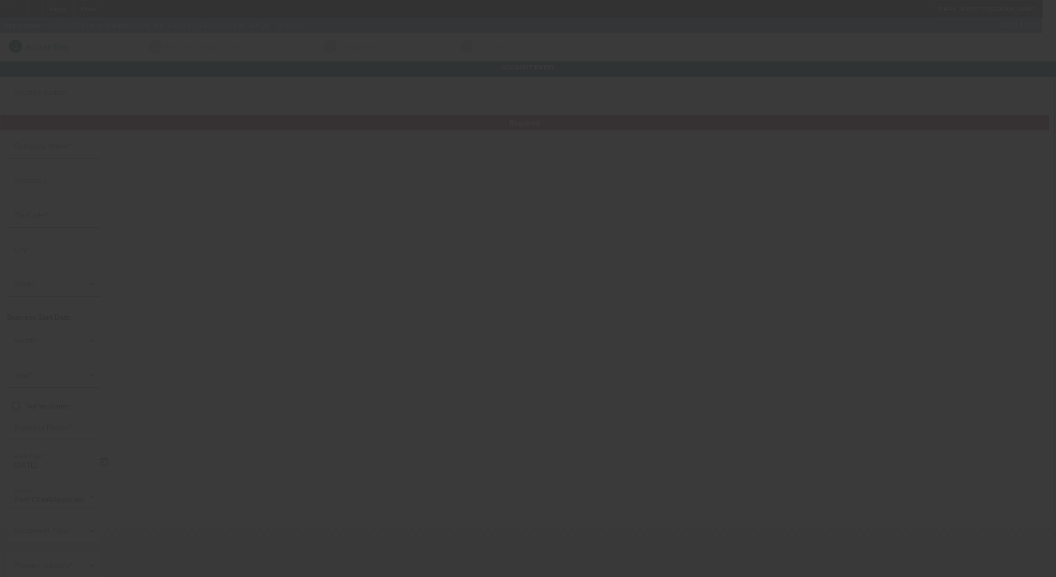
type input "rocco@arena.zone"
type input "Kings"
type input "830866084"
type input "Embroidery"
type input "https://www.arena.zone"
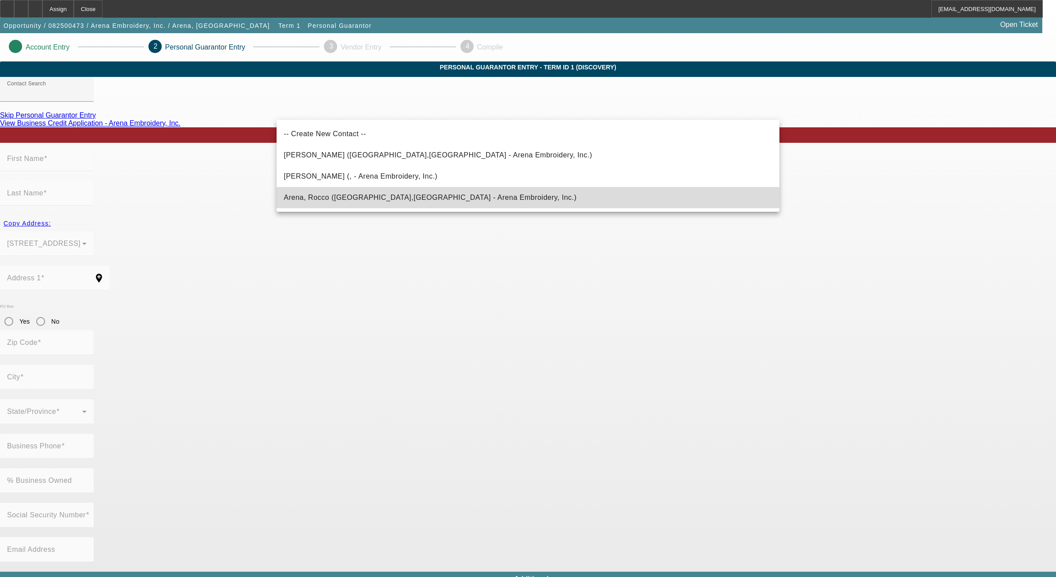
click at [374, 194] on span "Arena, Rocco (Brooklyn,NY - Arena Embroidery, Inc.)" at bounding box center [430, 197] width 293 height 11
type input "Arena, Rocco (Brooklyn,NY - Arena Embroidery, Inc.)"
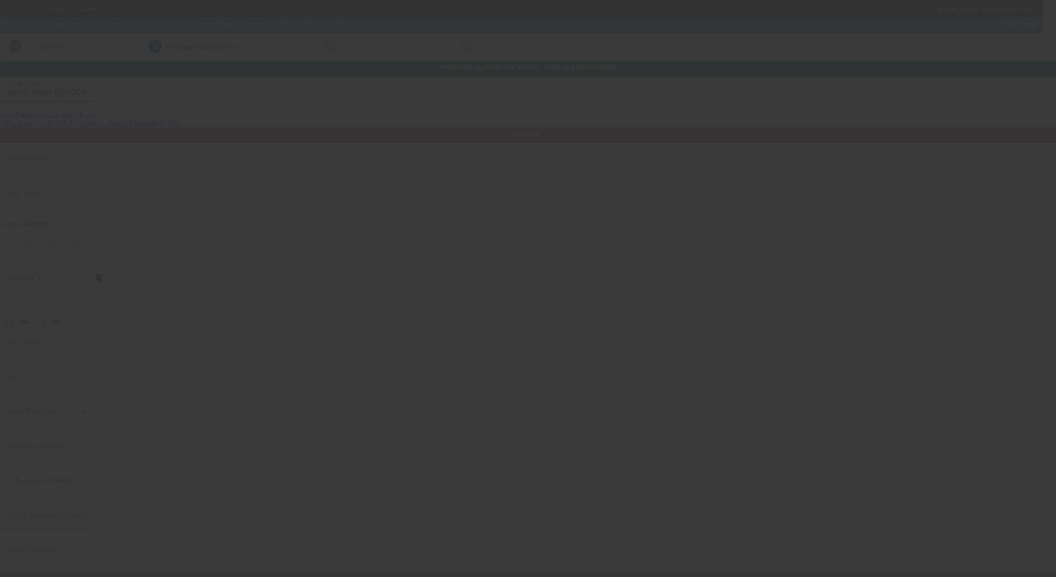
type input "Rocco"
type input "Arena"
type input "255 McKibbin Street"
radio input "true"
type input "11206"
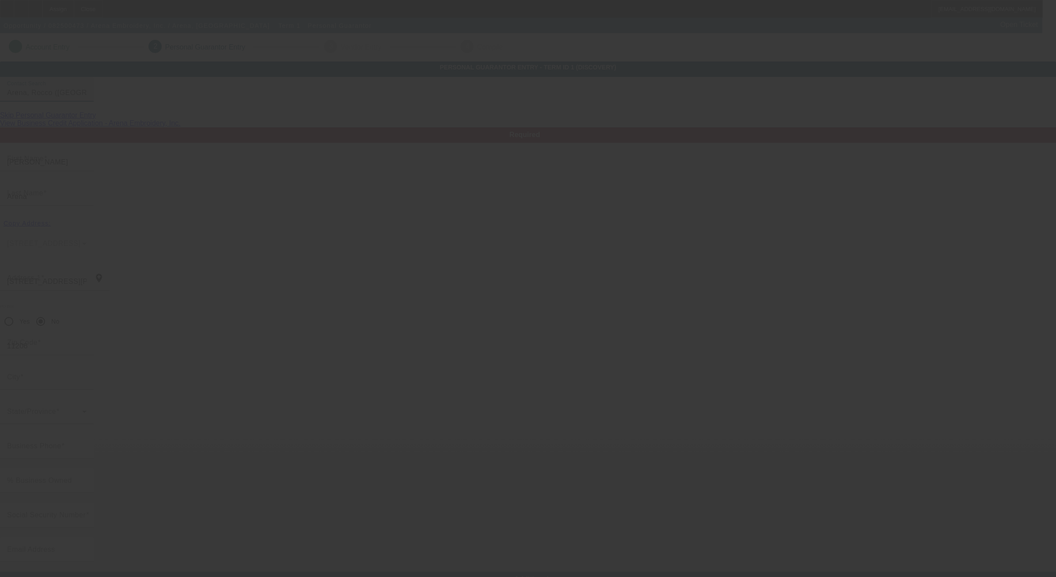
type input "Brooklyn"
type input "[PHONE_NUMBER]"
type input "100"
type input "164-70-9950"
type input "rocco@arena.zone"
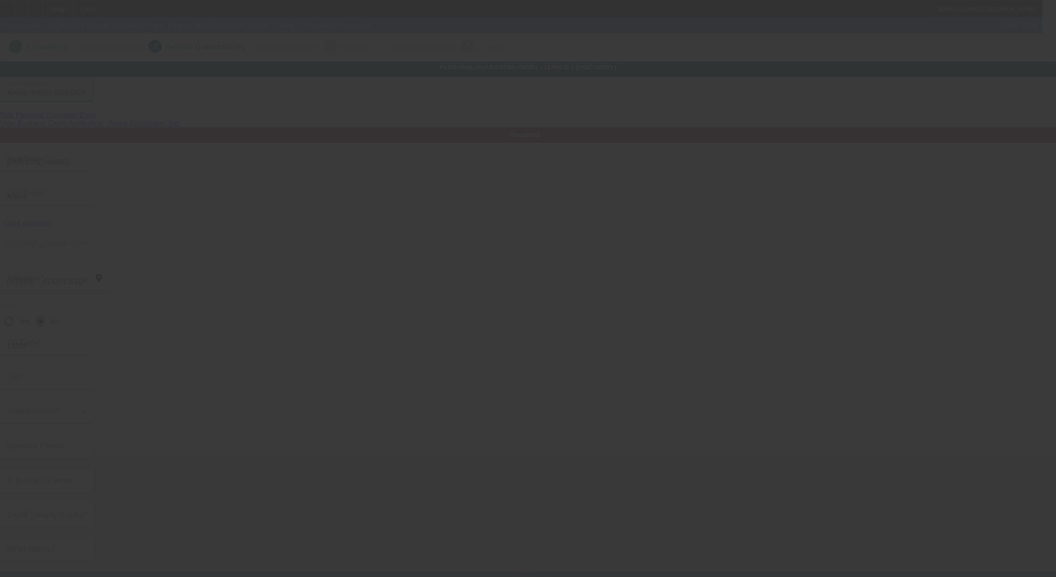
type input "505"
type input "(215) 429-2099"
type input "$175,000.00"
type input "$0.00"
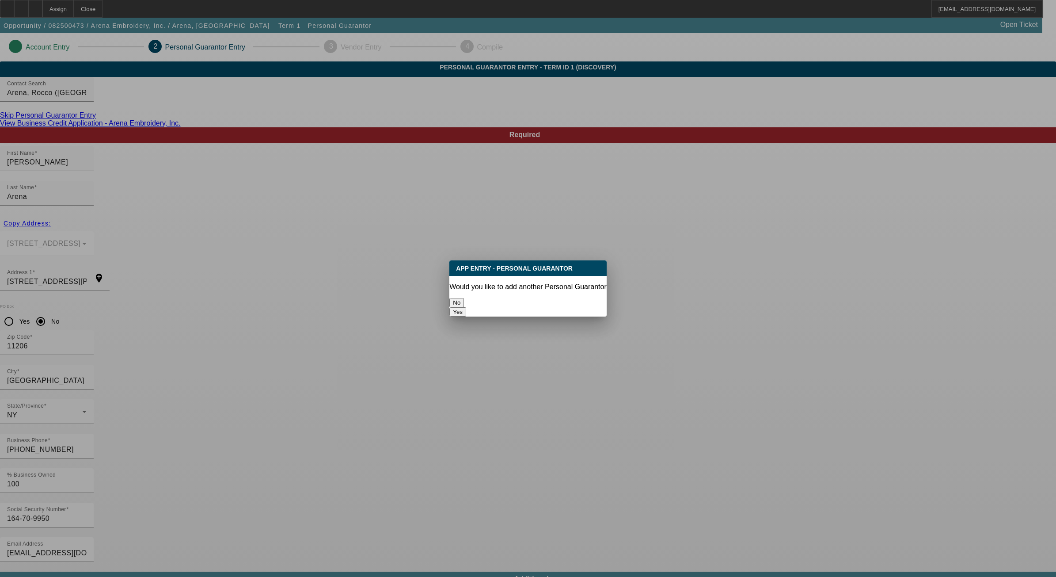
click at [464, 298] on button "No" at bounding box center [456, 302] width 15 height 9
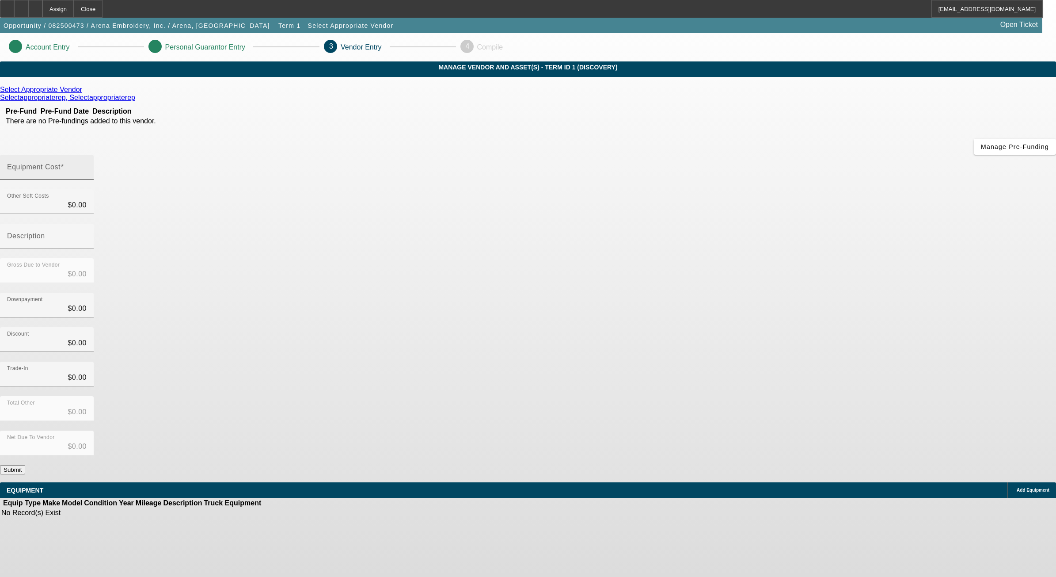
click at [61, 163] on mat-label "Equipment Cost" at bounding box center [33, 167] width 53 height 8
click at [87, 165] on input "Equipment Cost" at bounding box center [47, 170] width 80 height 11
type input "3"
type input "$3.00"
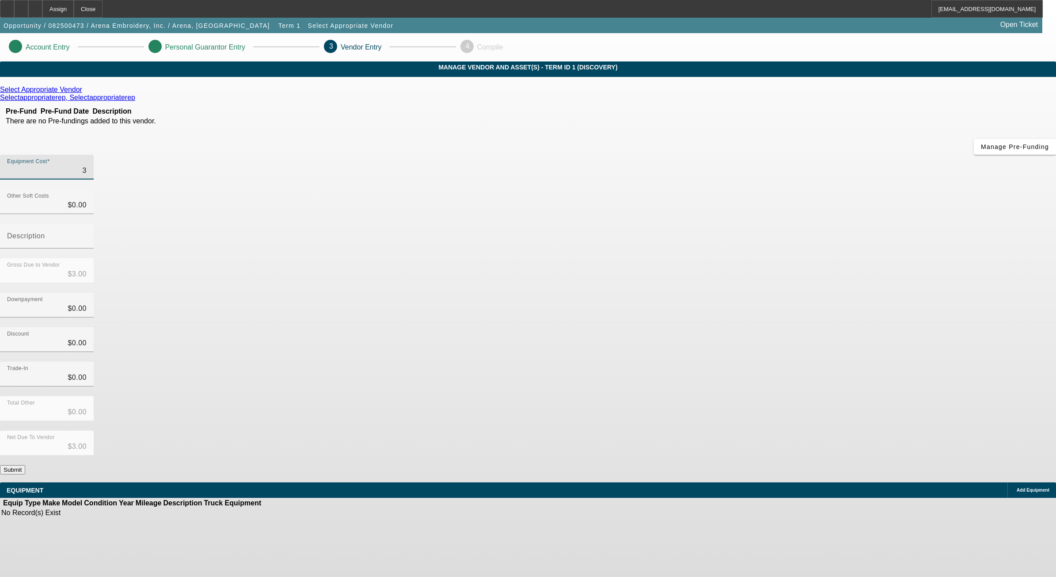
type input "30"
type input "$30.00"
type input "300"
type input "$300.00"
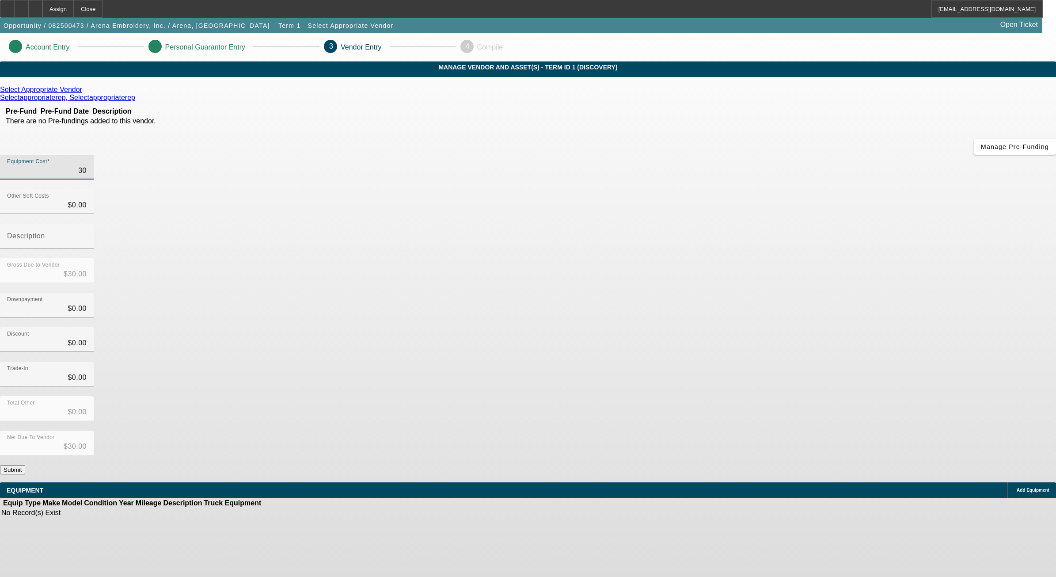
type input "$300.00"
type input "3000"
type input "$3,000.00"
type input "30000"
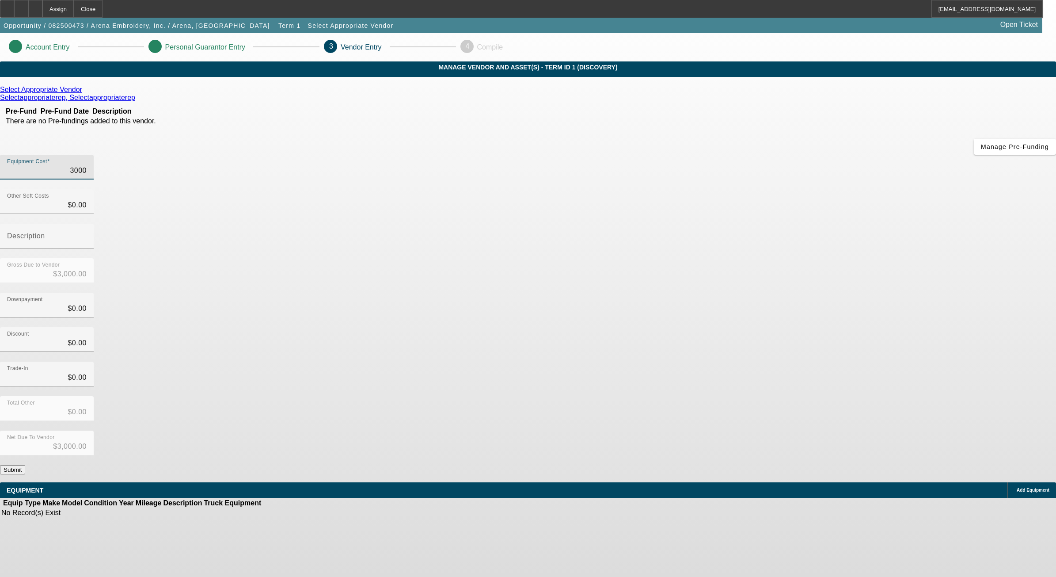
type input "$30,000.00"
click at [836, 197] on app-vendor-asset-manage "Account Entry Personal Guarantor Entry 3 Vendor Entry 4 Compile MANAGE VENDOR A…" at bounding box center [528, 280] width 1056 height 494
click at [25, 465] on button "Submit" at bounding box center [12, 469] width 25 height 9
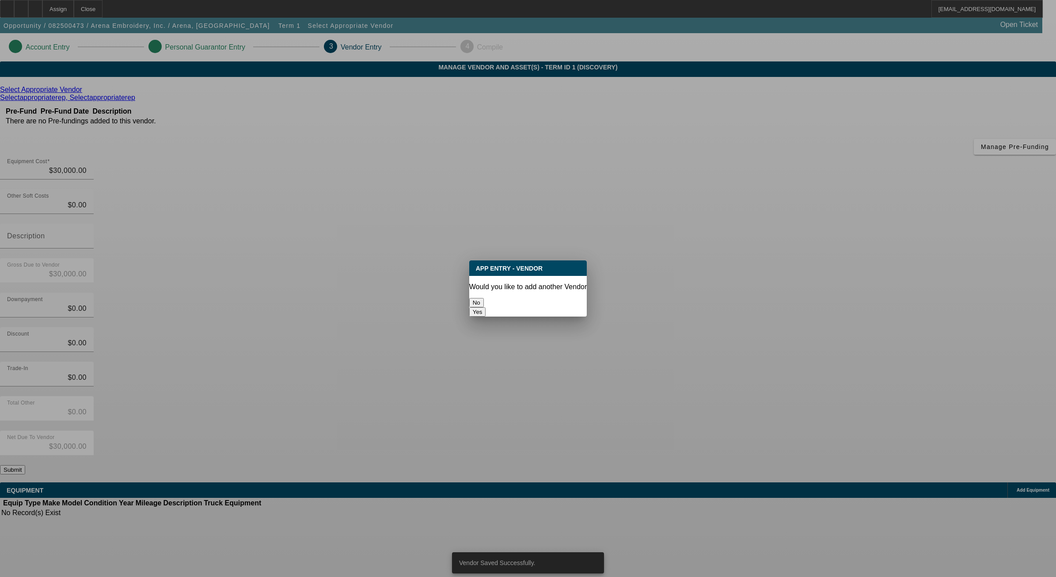
click at [484, 298] on button "No" at bounding box center [476, 302] width 15 height 9
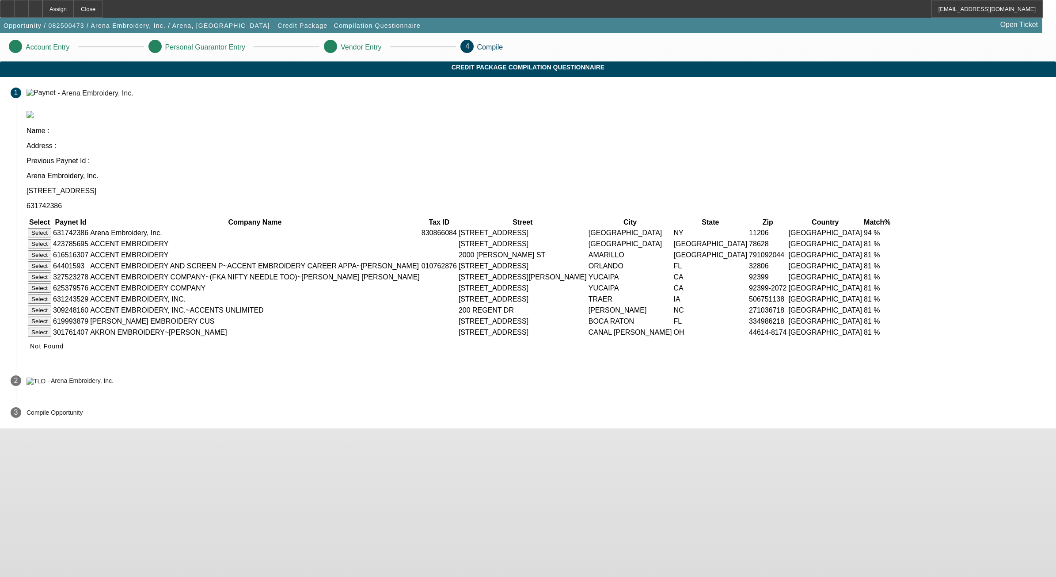
click at [51, 228] on button "Select" at bounding box center [39, 232] width 23 height 9
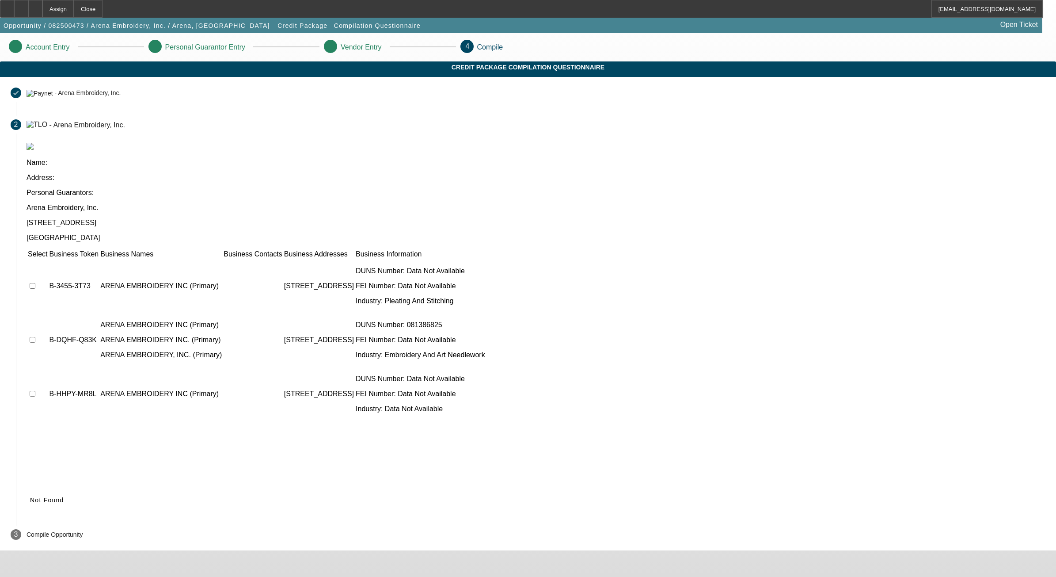
click at [48, 259] on td at bounding box center [37, 285] width 20 height 53
click at [35, 283] on input "checkbox" at bounding box center [33, 286] width 6 height 6
checkbox input "true"
click at [48, 313] on td at bounding box center [37, 339] width 20 height 53
drag, startPoint x: 303, startPoint y: 244, endPoint x: 308, endPoint y: 266, distance: 22.6
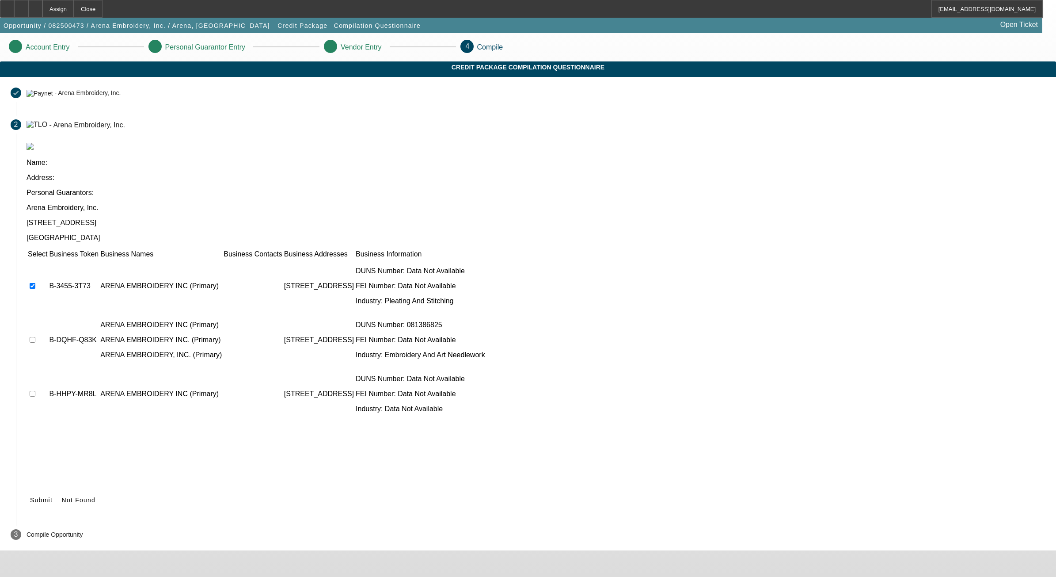
click at [35, 337] on input "checkbox" at bounding box center [33, 340] width 6 height 6
checkbox input "true"
click at [35, 391] on input "checkbox" at bounding box center [33, 394] width 6 height 6
checkbox input "true"
click at [53, 496] on span "Submit" at bounding box center [41, 499] width 23 height 7
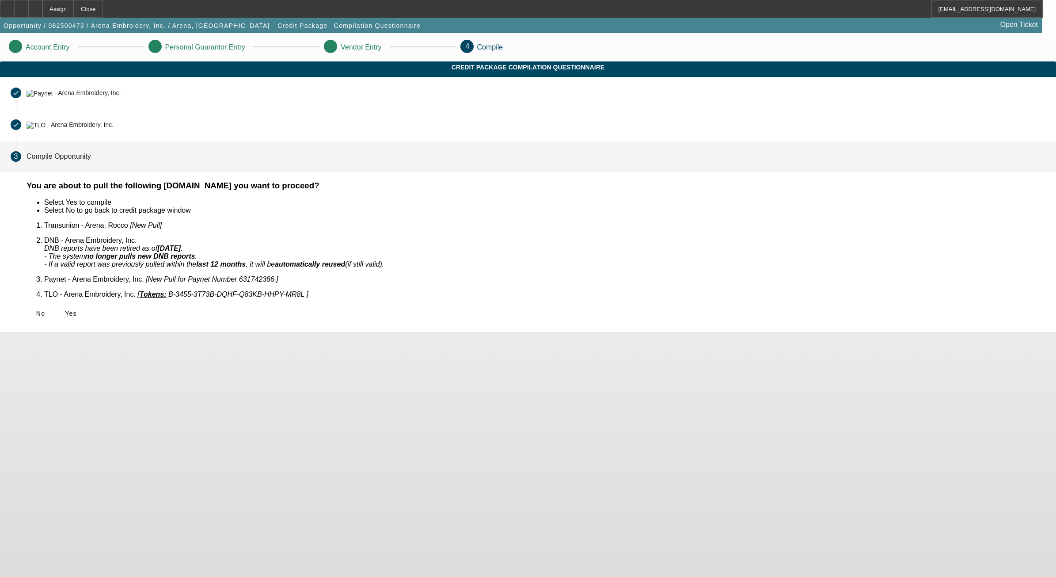
click at [350, 305] on div "No Yes" at bounding box center [536, 313] width 1019 height 16
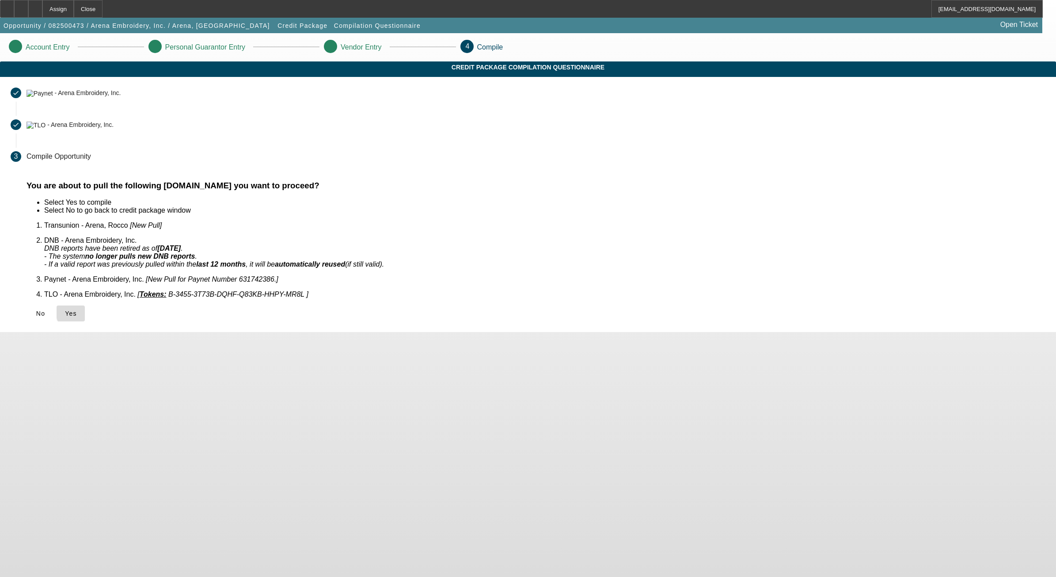
click at [77, 310] on span "Yes" at bounding box center [71, 313] width 12 height 7
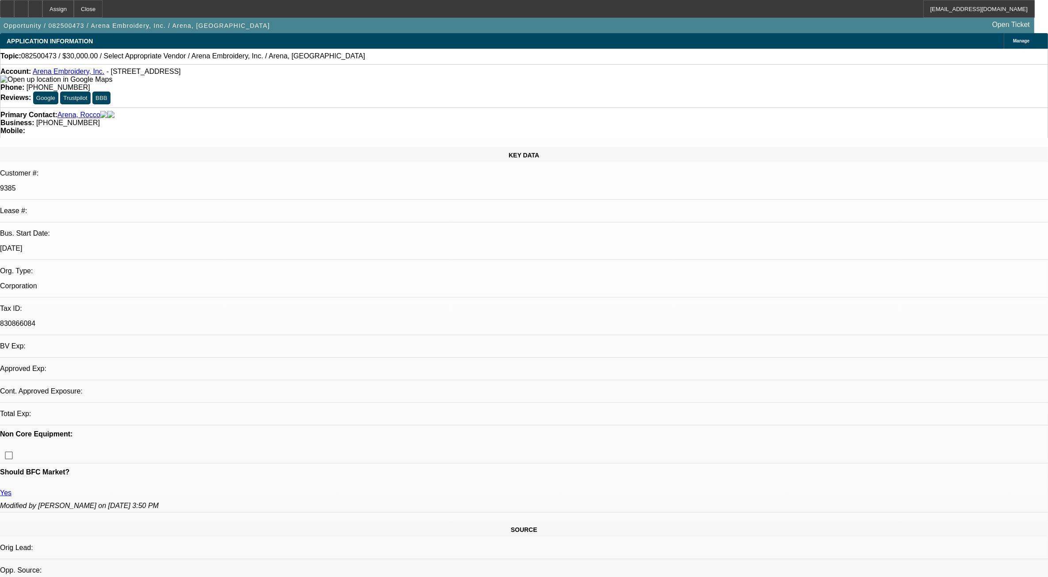
select select "0"
select select "2"
select select "0.1"
select select "4"
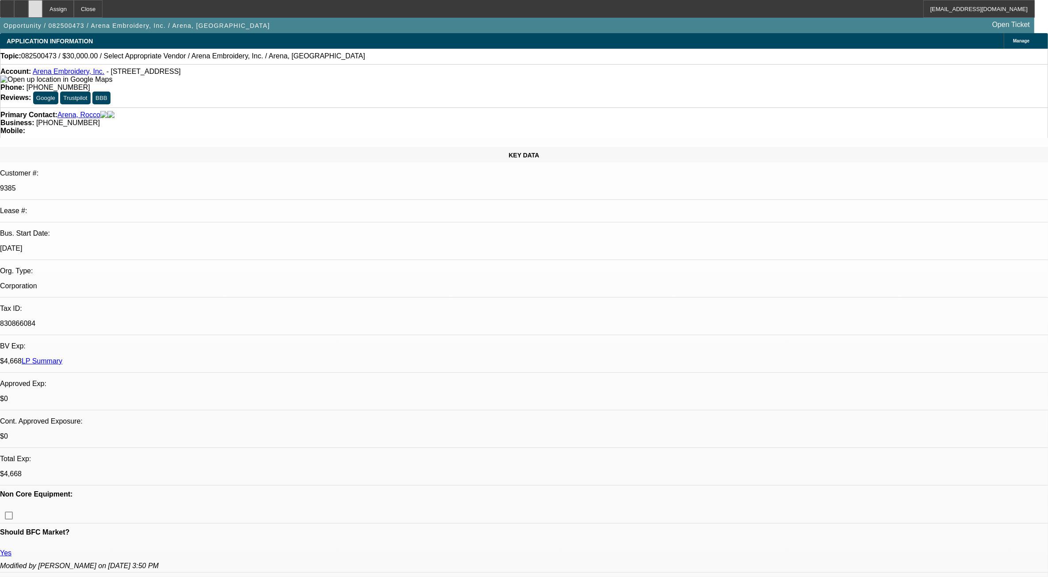
click at [35, 6] on icon at bounding box center [35, 6] width 0 height 0
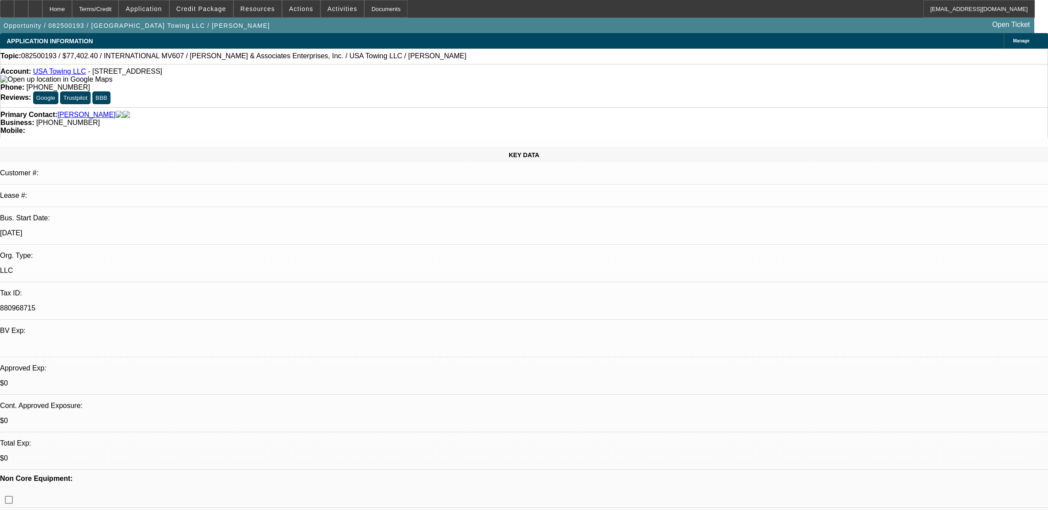
select select "0"
select select "2"
select select "0"
select select "6"
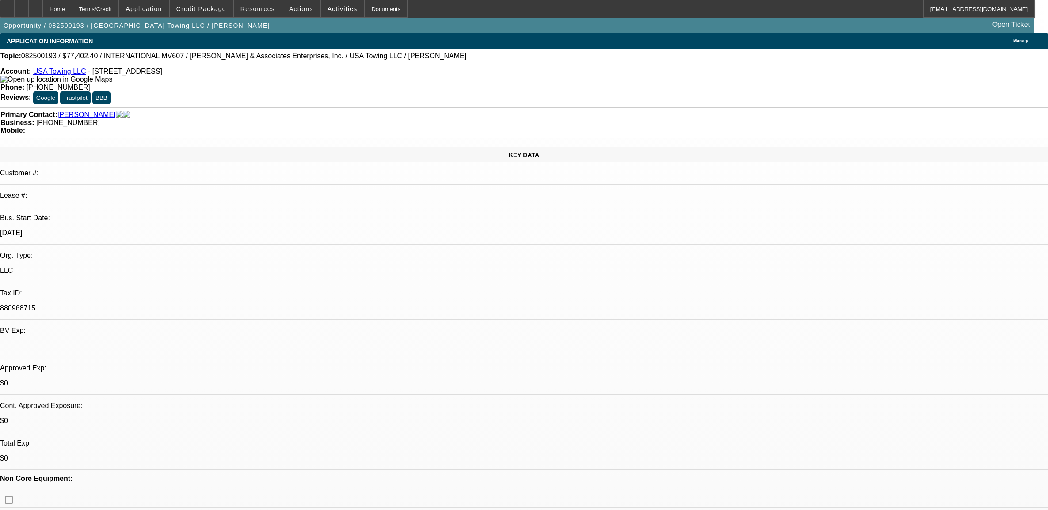
select select "0.1"
select select "0"
select select "2"
select select "0"
select select "6"
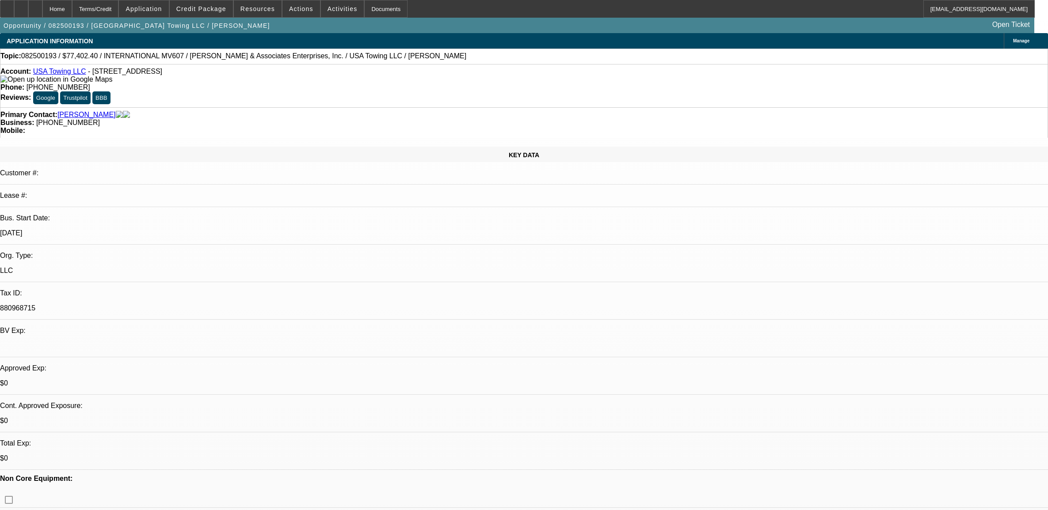
select select "0.1"
select select "0"
select select "2"
select select "0"
select select "6"
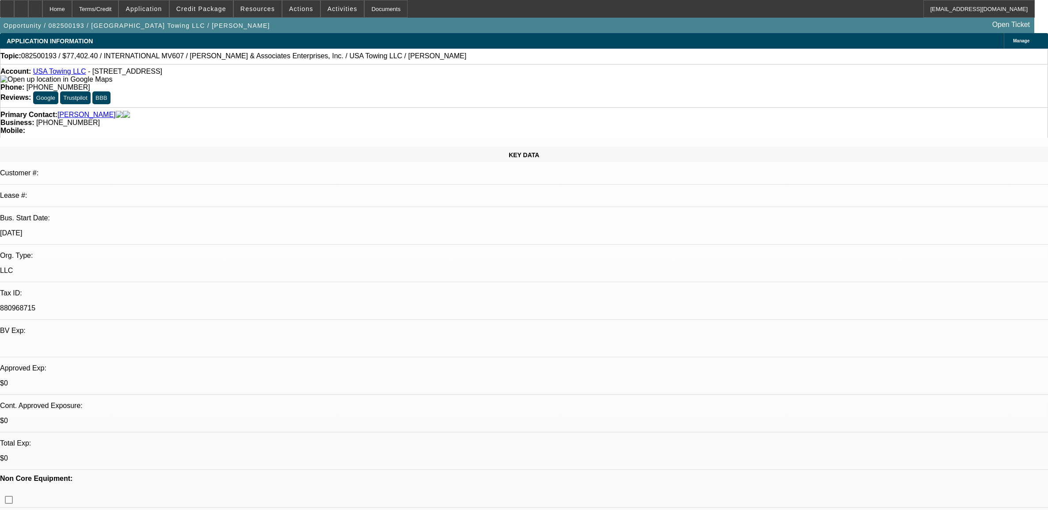
select select "0.1"
select select "2"
select select "0"
select select "6"
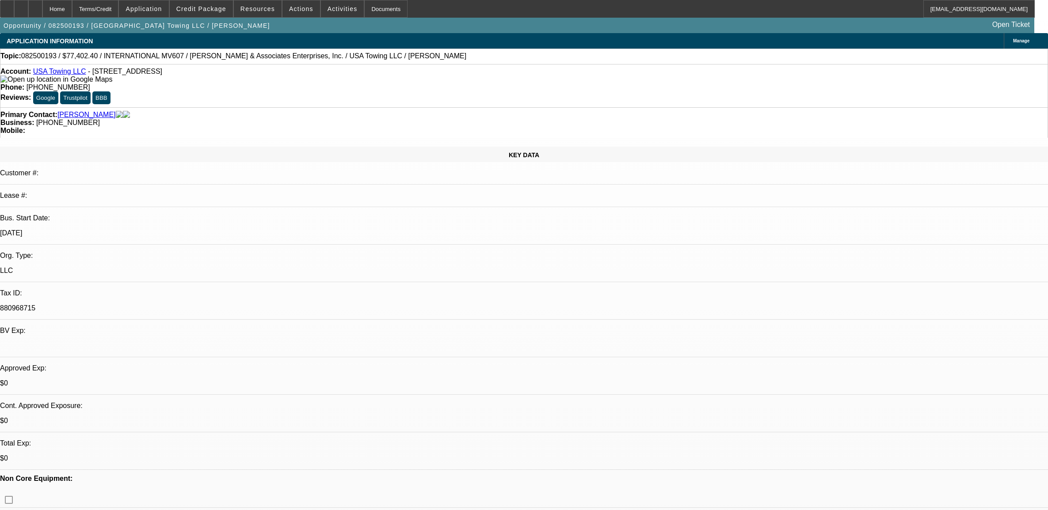
scroll to position [1227, 0]
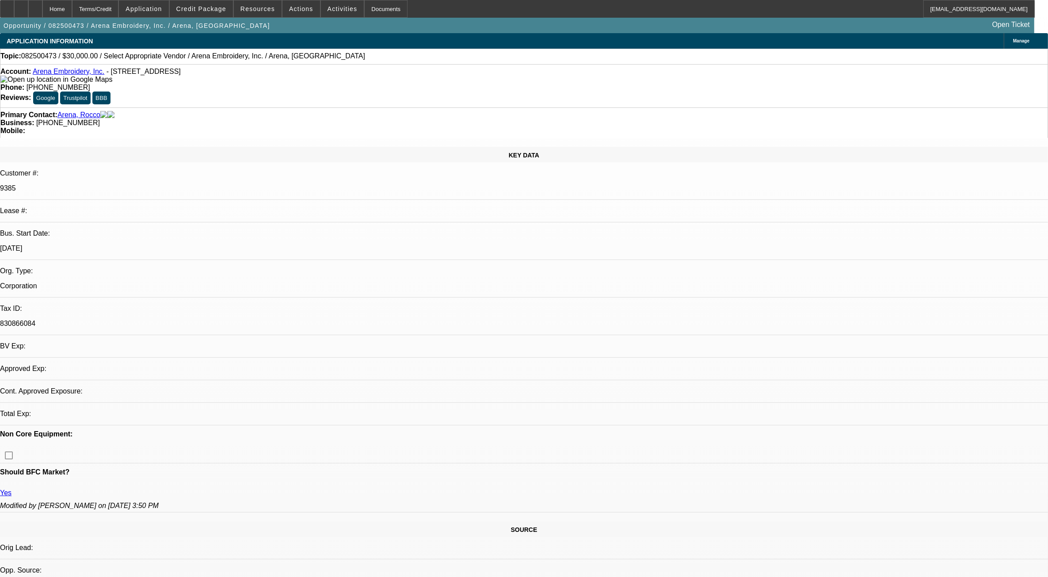
select select "0"
select select "2"
select select "0.1"
select select "1"
select select "2"
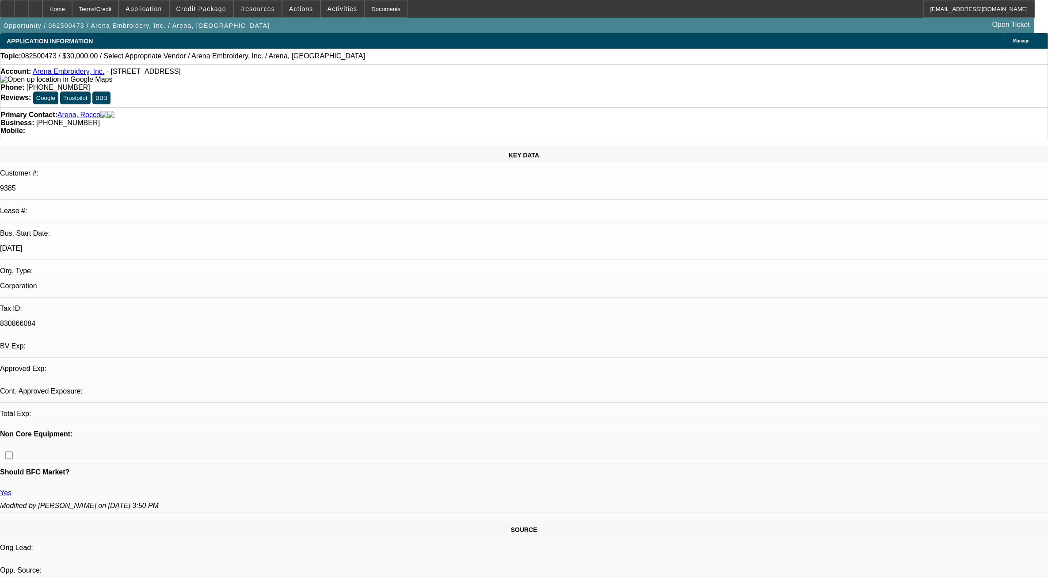
select select "4"
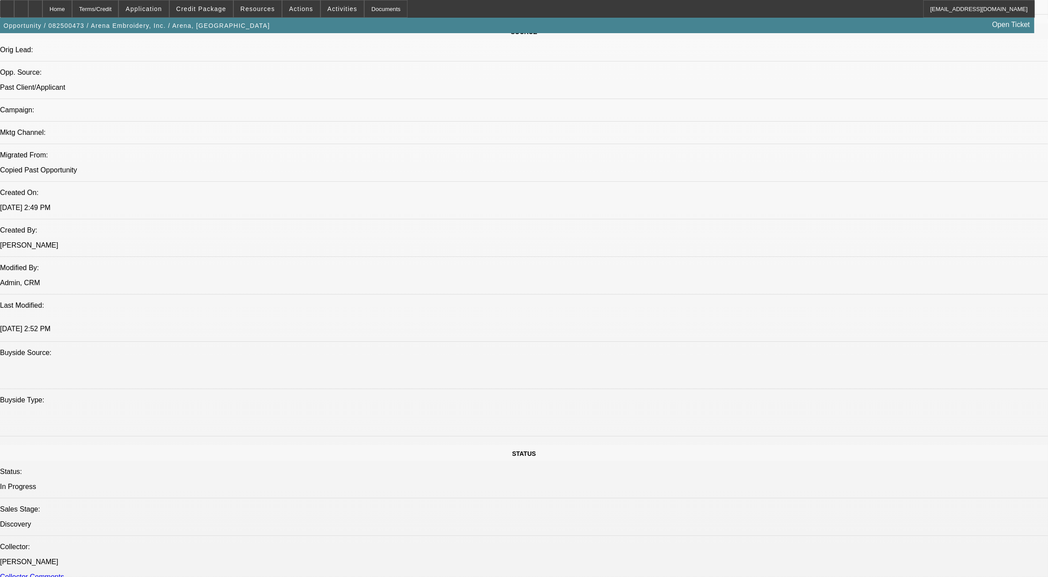
scroll to position [552, 0]
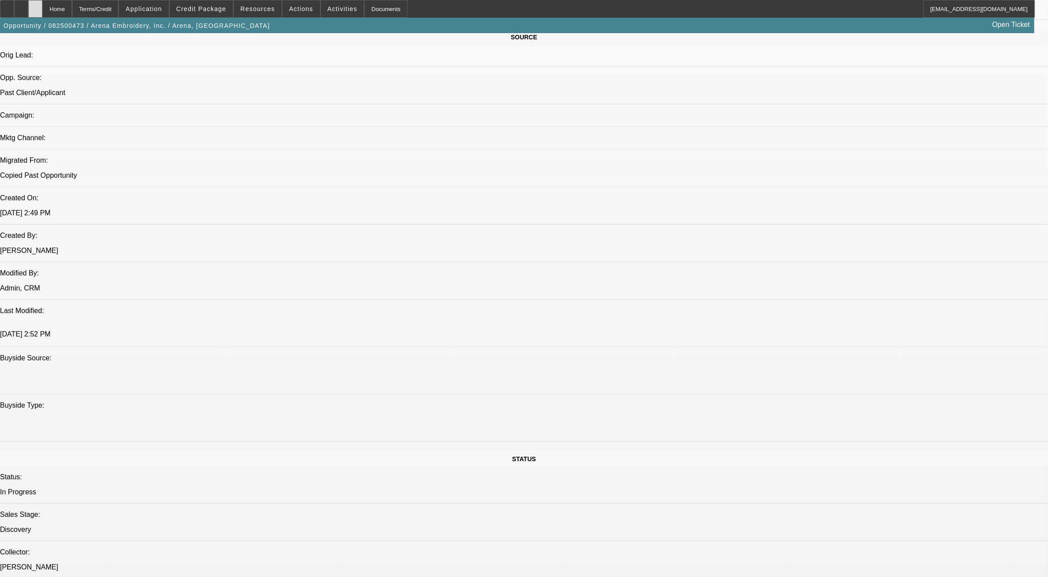
click at [42, 0] on div at bounding box center [35, 9] width 14 height 18
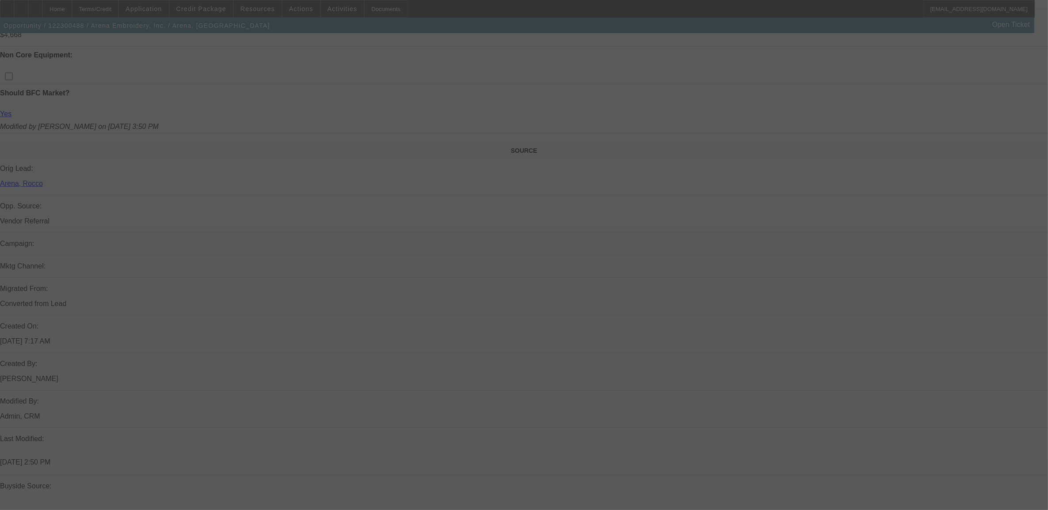
scroll to position [607, 0]
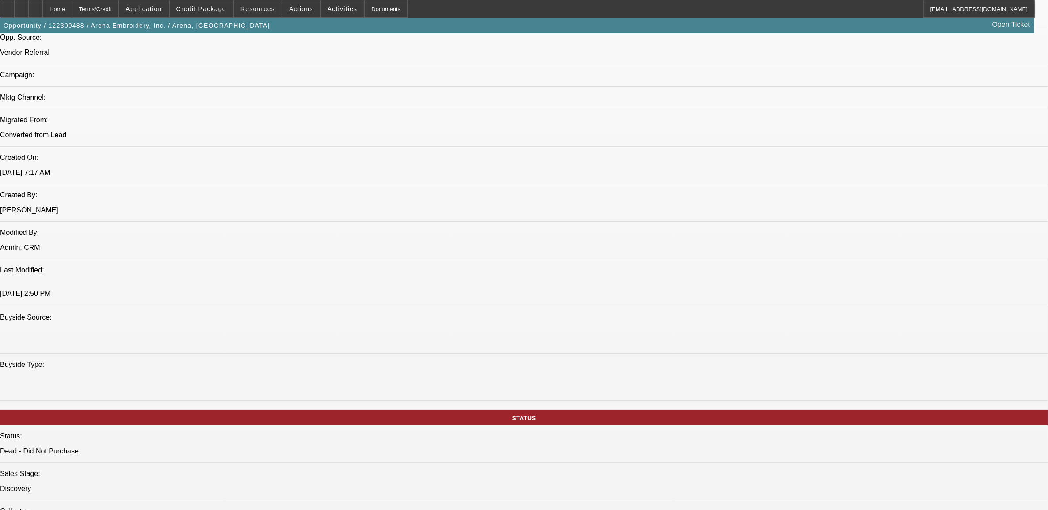
select select "0"
select select "2"
select select "0.1"
select select "0"
select select "2"
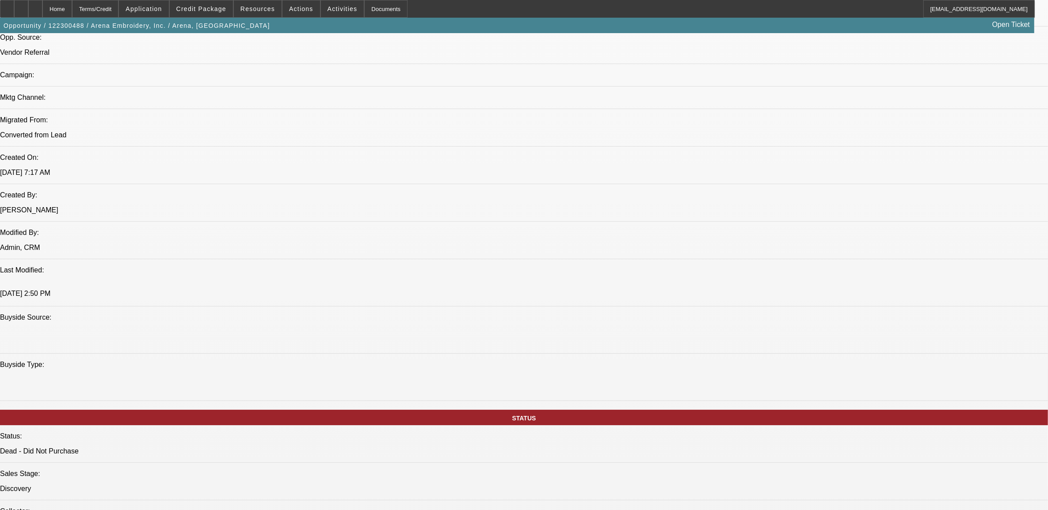
select select "0.1"
select select "0"
select select "2"
select select "0.1"
select select "0"
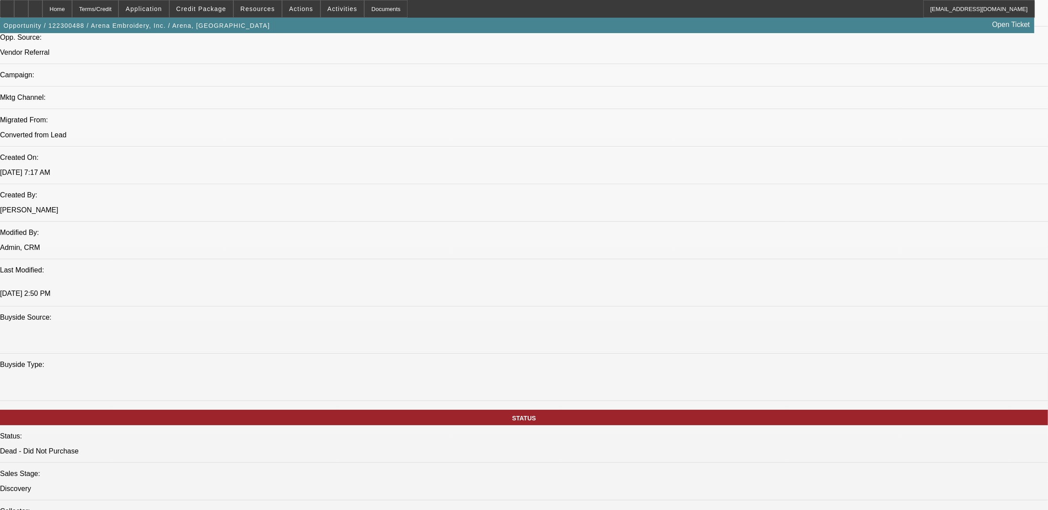
select select "2"
select select "0.1"
select select "1"
select select "2"
select select "4"
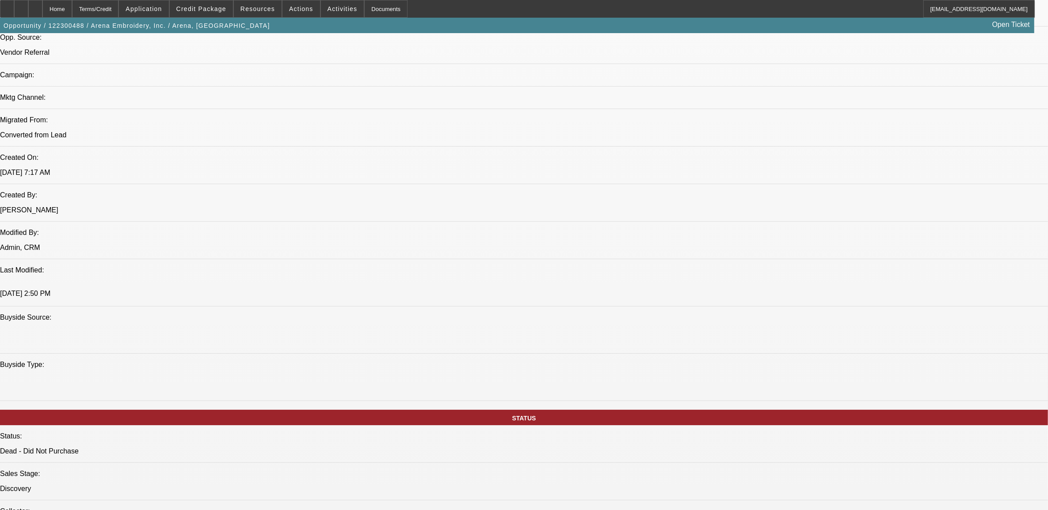
select select "1"
select select "2"
select select "4"
select select "1"
select select "2"
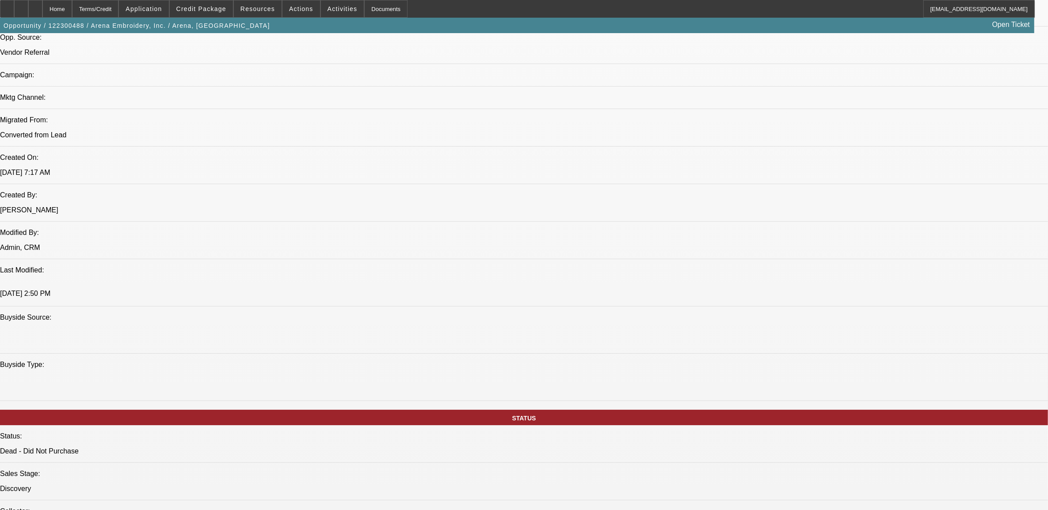
select select "4"
select select "1"
select select "2"
select select "4"
click at [200, 14] on span at bounding box center [201, 8] width 63 height 21
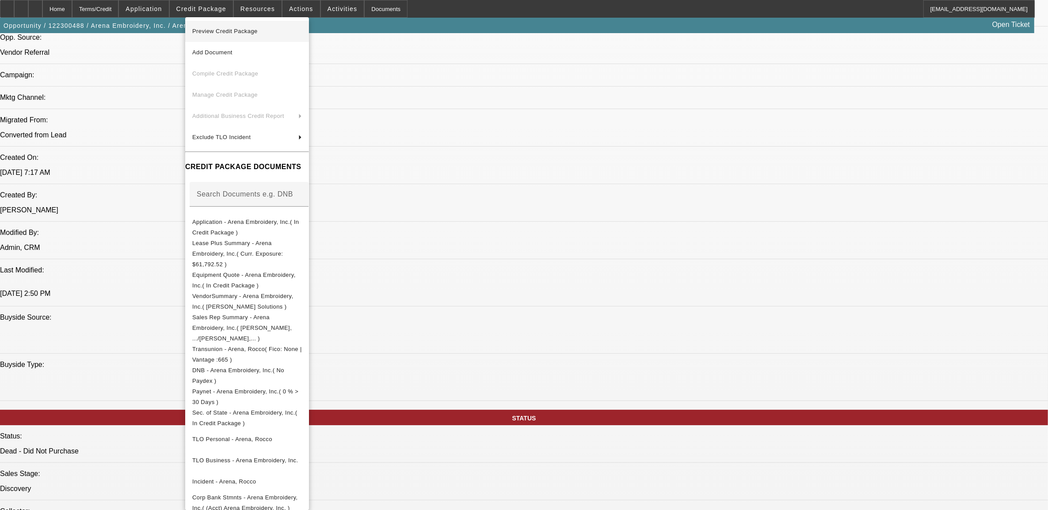
click at [252, 27] on span "Preview Credit Package" at bounding box center [247, 31] width 110 height 11
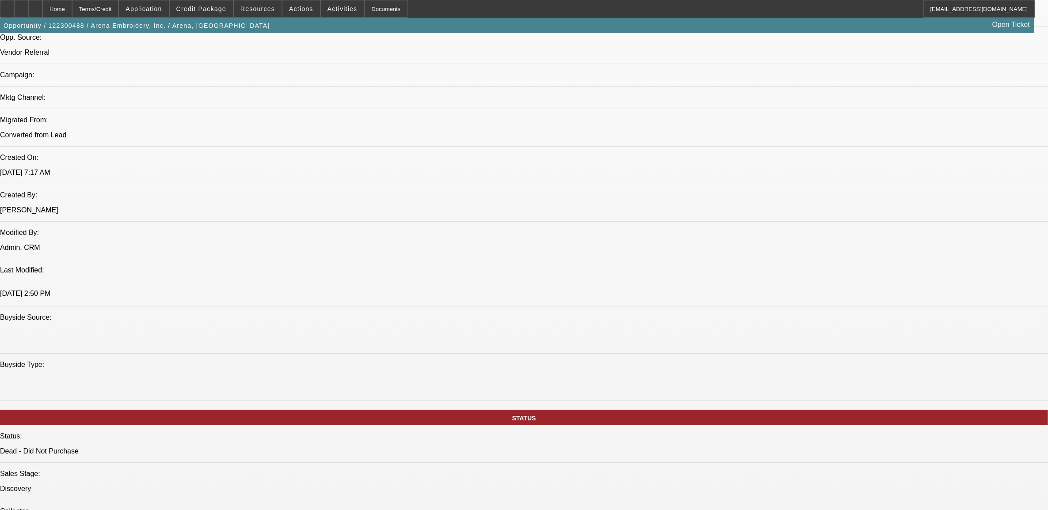
scroll to position [1019, 0]
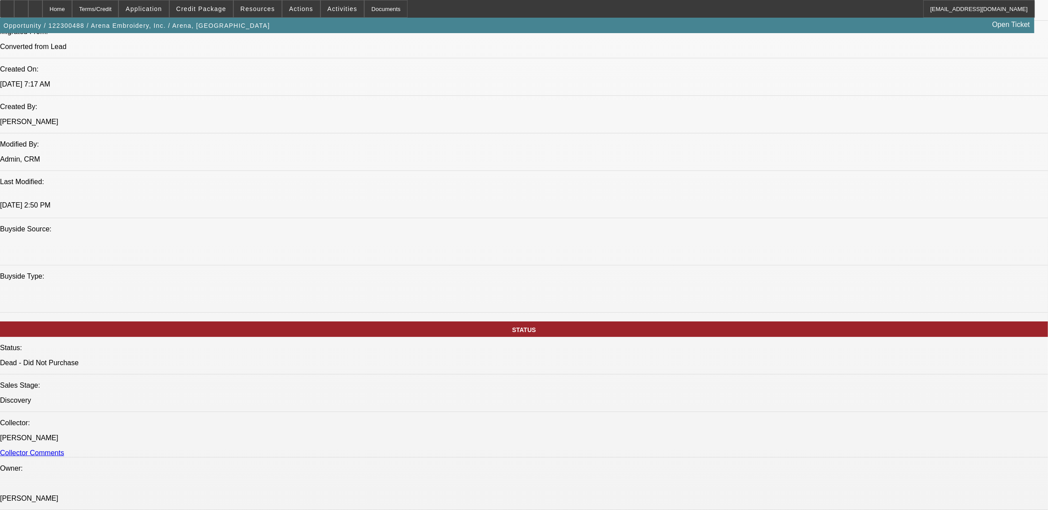
scroll to position [718, 0]
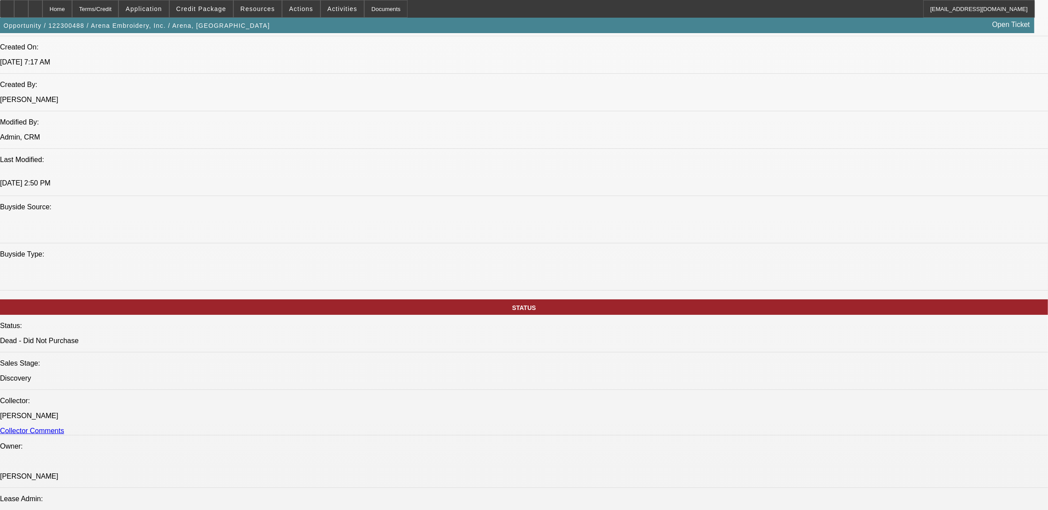
drag, startPoint x: 645, startPoint y: 122, endPoint x: 681, endPoint y: 128, distance: 36.8
drag, startPoint x: 681, startPoint y: 128, endPoint x: 634, endPoint y: 130, distance: 46.9
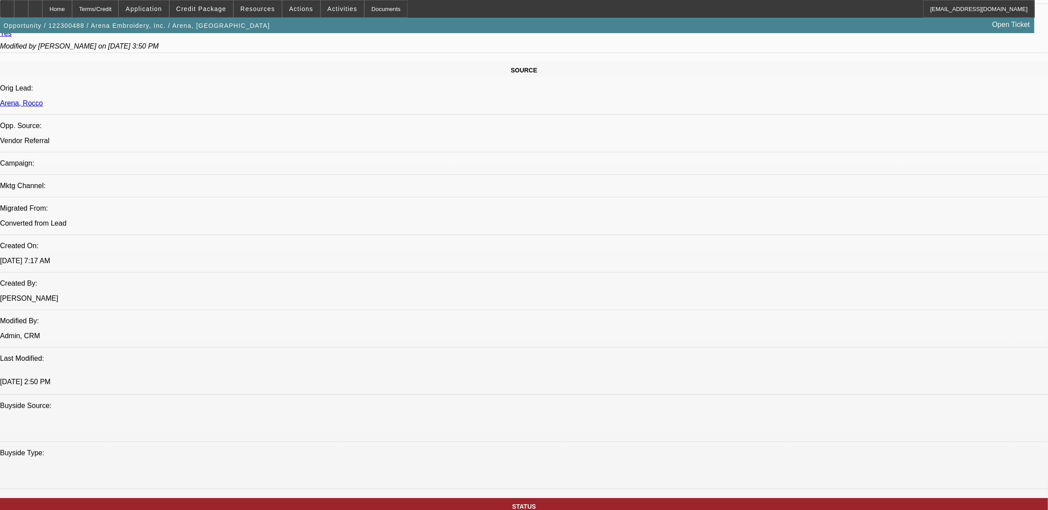
scroll to position [607, 0]
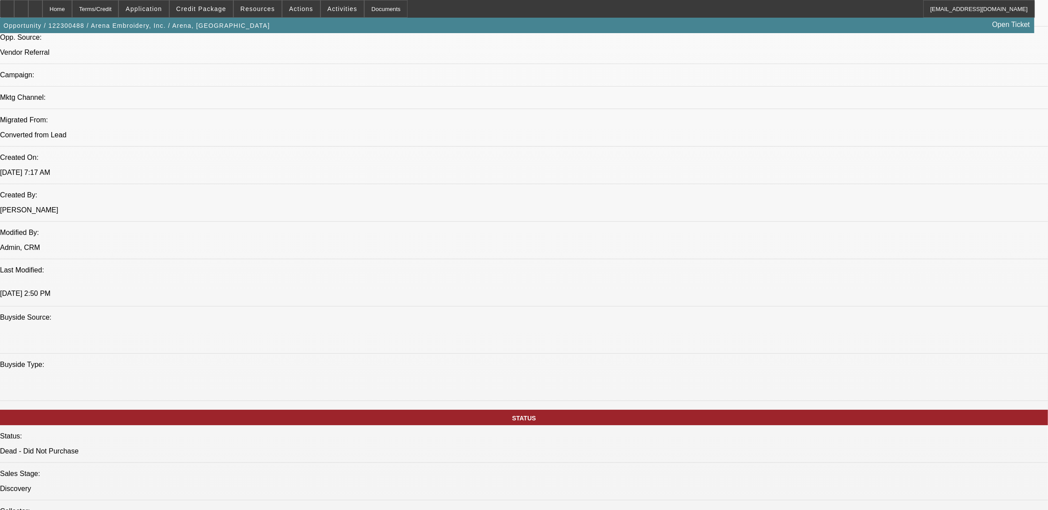
drag, startPoint x: 652, startPoint y: 224, endPoint x: 694, endPoint y: 228, distance: 42.2
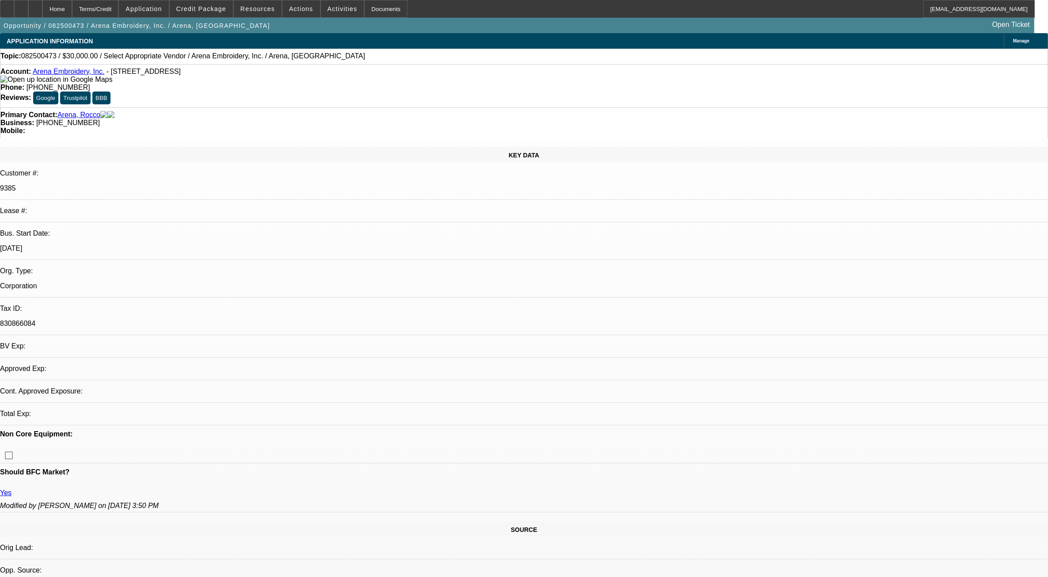
select select "0"
select select "2"
select select "0.1"
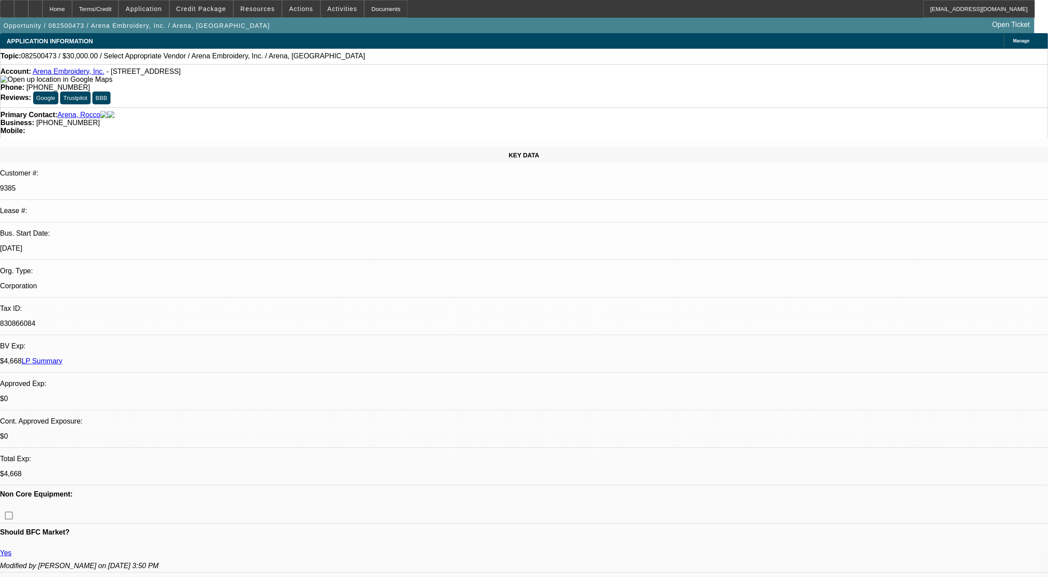
select select "1"
select select "2"
select select "4"
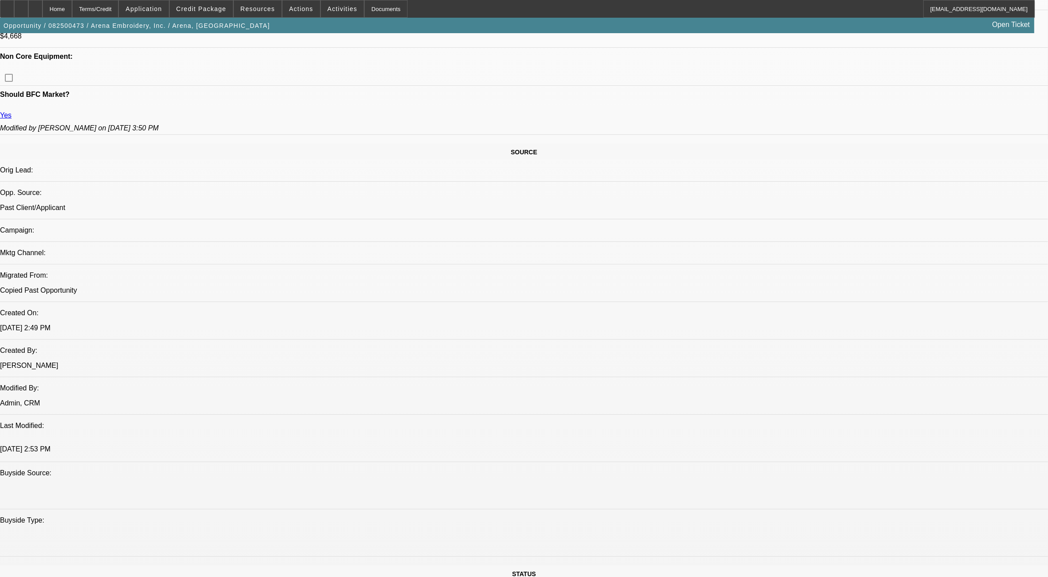
scroll to position [552, 0]
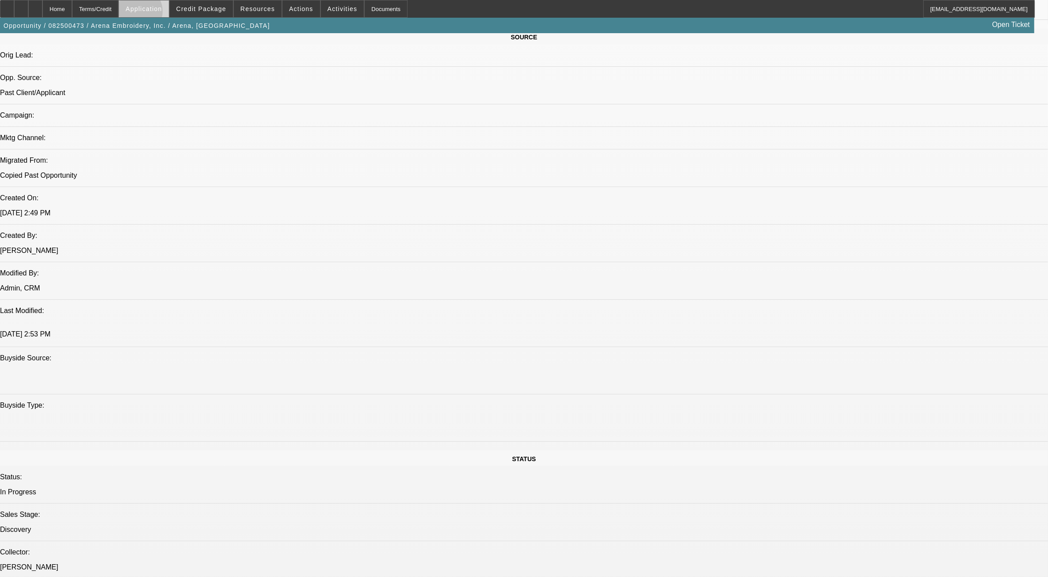
click at [160, 13] on span at bounding box center [143, 8] width 49 height 21
click at [827, 492] on div at bounding box center [524, 288] width 1048 height 577
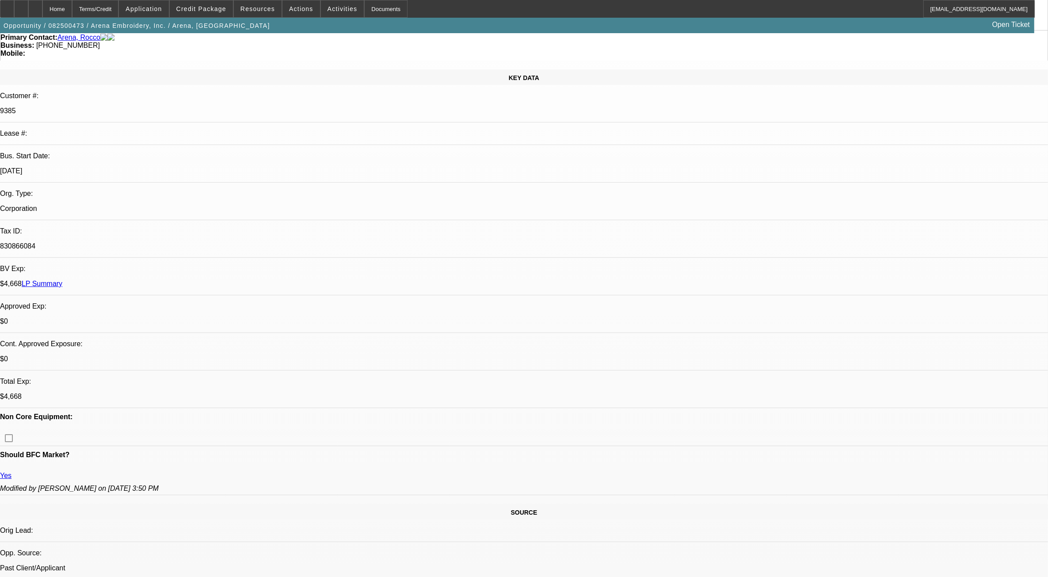
scroll to position [221, 0]
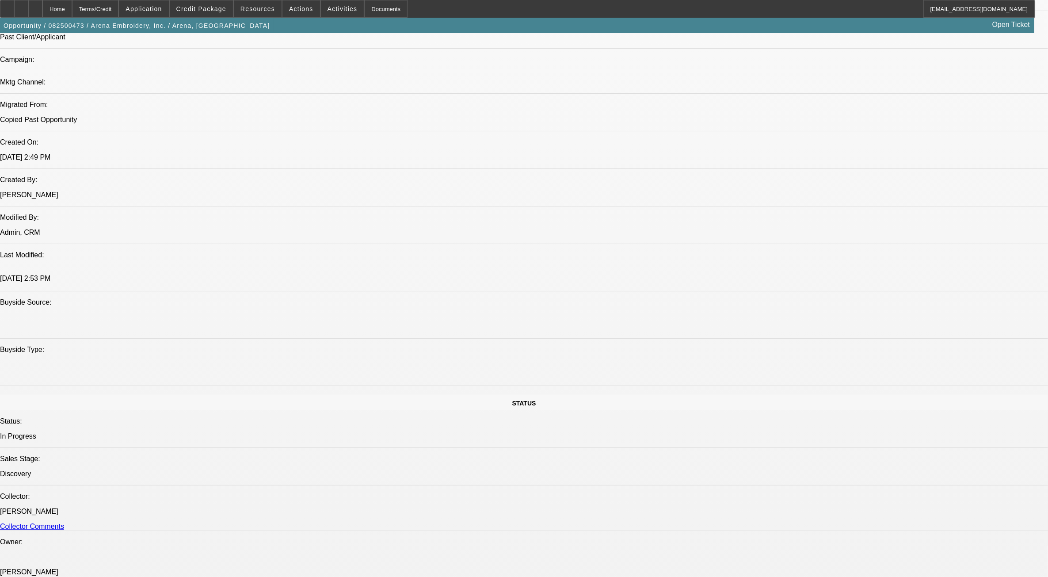
scroll to position [607, 0]
drag, startPoint x: 652, startPoint y: 257, endPoint x: 686, endPoint y: 263, distance: 34.1
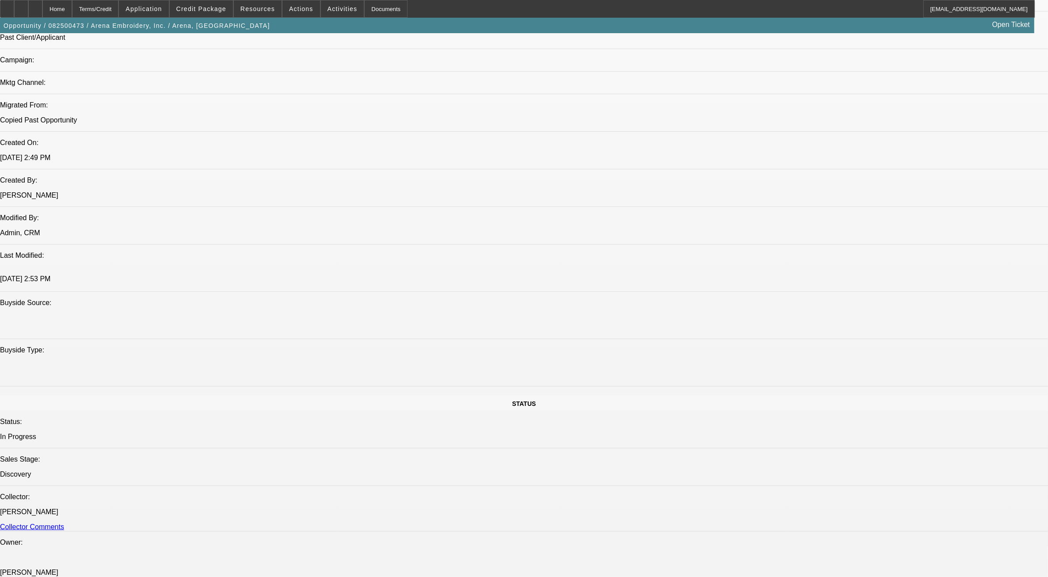
drag, startPoint x: 206, startPoint y: 272, endPoint x: 171, endPoint y: 258, distance: 37.7
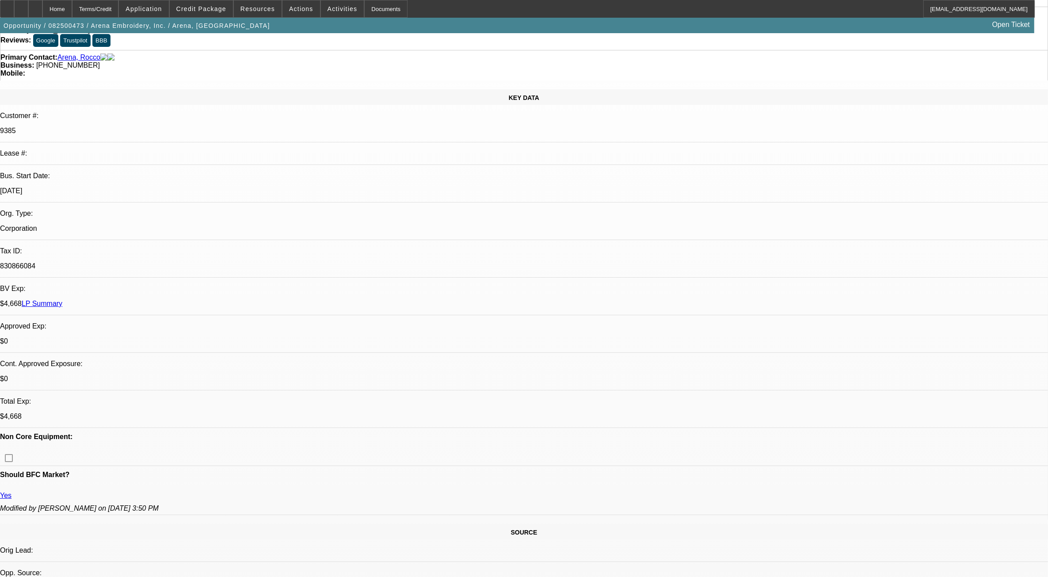
scroll to position [0, 0]
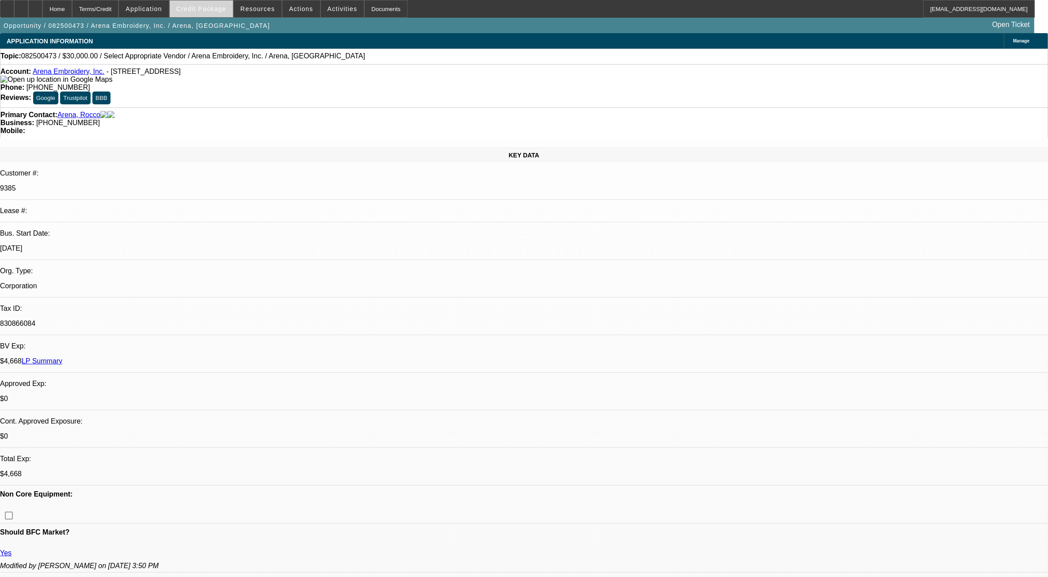
click at [211, 12] on span at bounding box center [201, 8] width 63 height 21
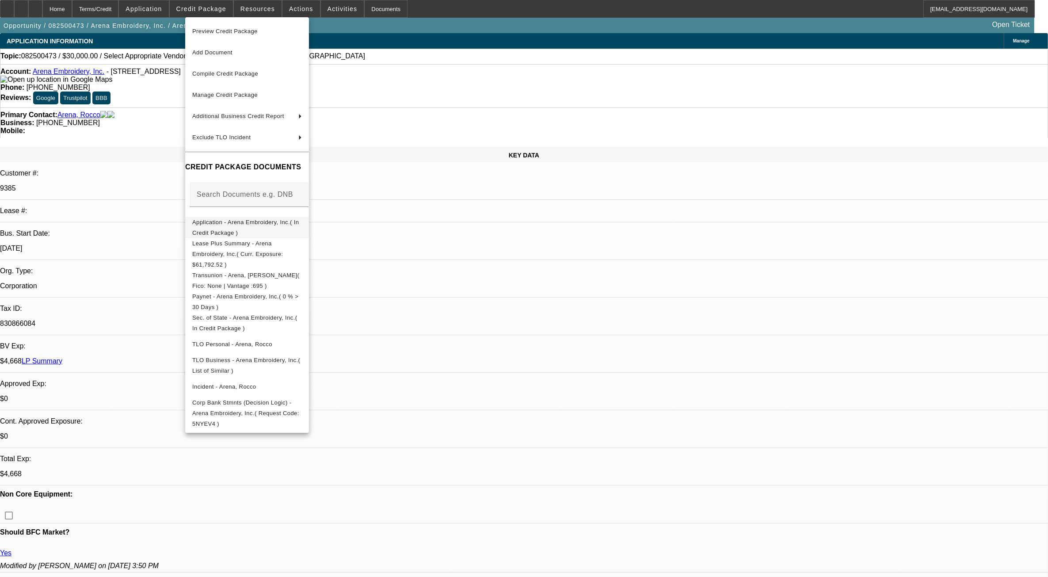
click at [243, 220] on span "Application - Arena Embroidery, Inc.( In Credit Package )" at bounding box center [247, 226] width 110 height 21
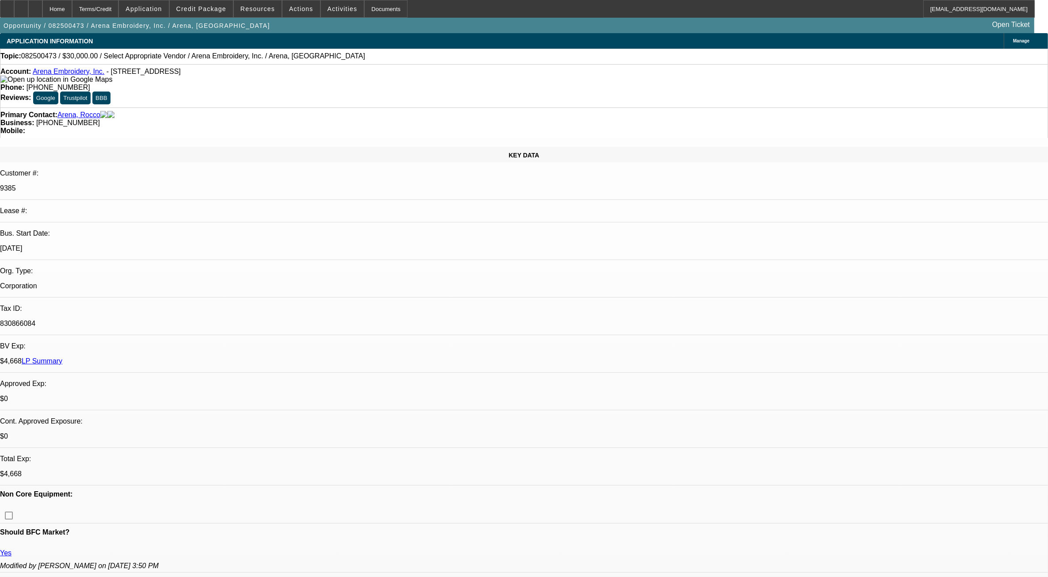
click at [42, 11] on div at bounding box center [35, 9] width 14 height 18
select select "0"
select select "2"
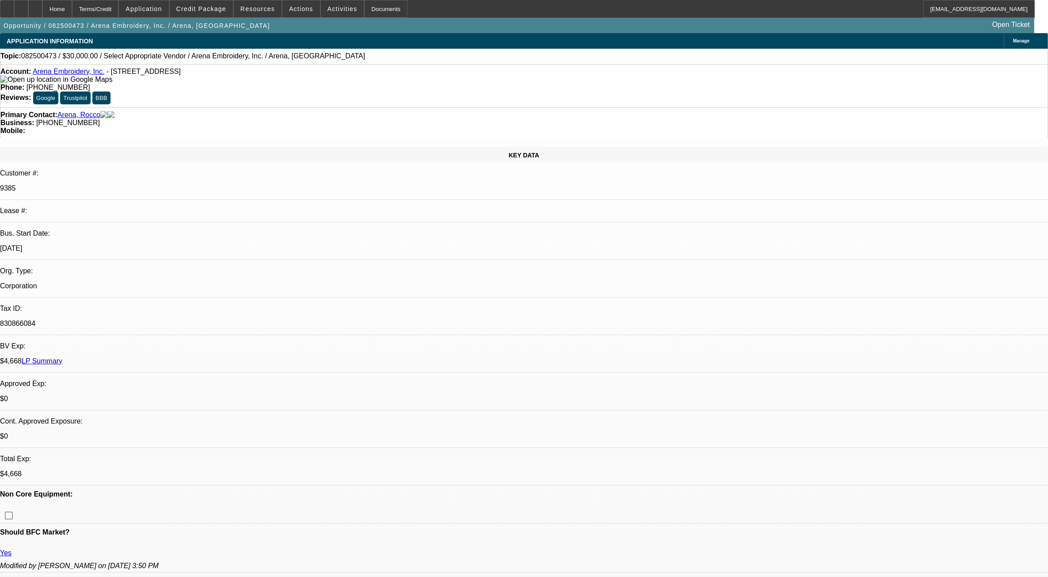
select select "0.1"
select select "4"
